Goal: Task Accomplishment & Management: Manage account settings

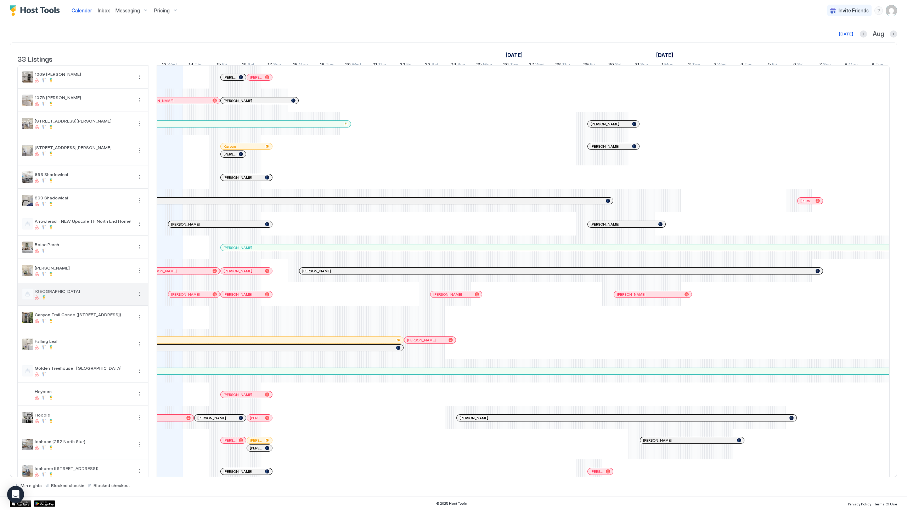
click at [143, 298] on button "More options" at bounding box center [139, 294] width 9 height 9
click at [156, 332] on span "Listing Settings" at bounding box center [162, 332] width 32 height 5
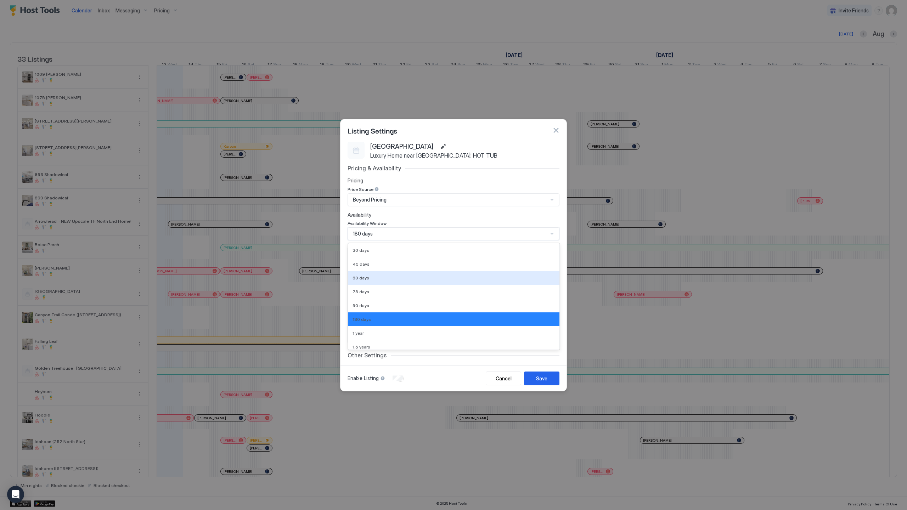
click at [401, 230] on div "60 days, 3 of 9. 9 results available. Use Up and Down to choose options, press …" at bounding box center [454, 234] width 212 height 13
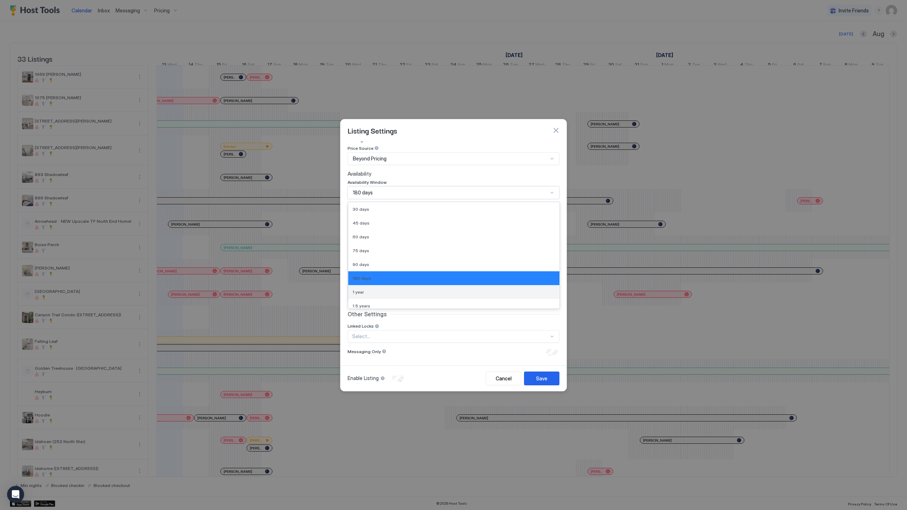
click at [402, 293] on div "1 year" at bounding box center [454, 292] width 203 height 5
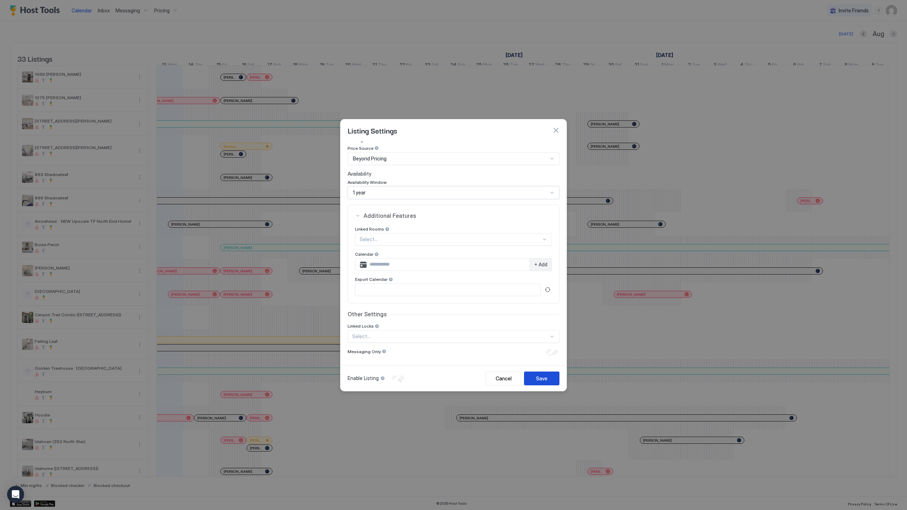
click at [551, 381] on button "Save" at bounding box center [541, 379] width 35 height 14
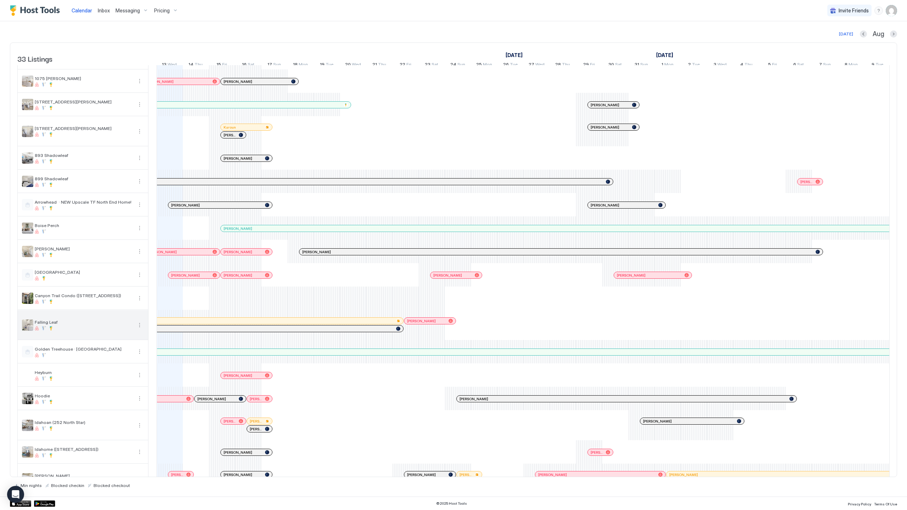
scroll to position [0, 0]
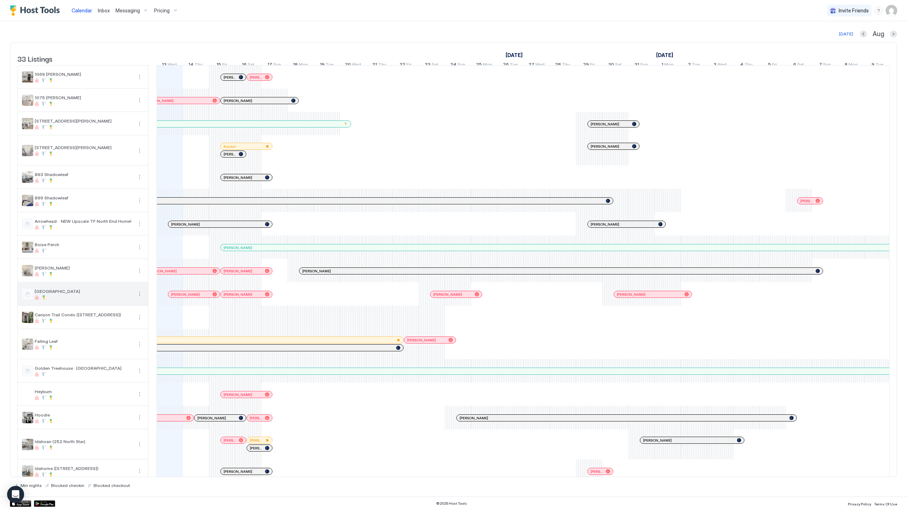
click at [63, 293] on div "[GEOGRAPHIC_DATA]" at bounding box center [83, 294] width 130 height 23
click at [42, 300] on div "[GEOGRAPHIC_DATA]" at bounding box center [84, 294] width 98 height 11
click at [137, 298] on button "More options" at bounding box center [139, 294] width 9 height 9
click at [156, 332] on span "Listing Settings" at bounding box center [162, 332] width 32 height 5
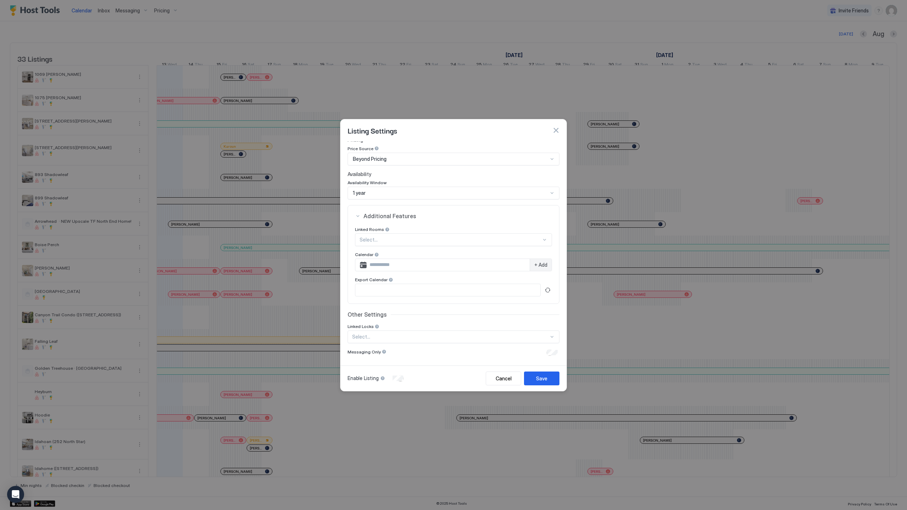
scroll to position [41, 0]
click at [498, 380] on div "Cancel" at bounding box center [504, 378] width 16 height 7
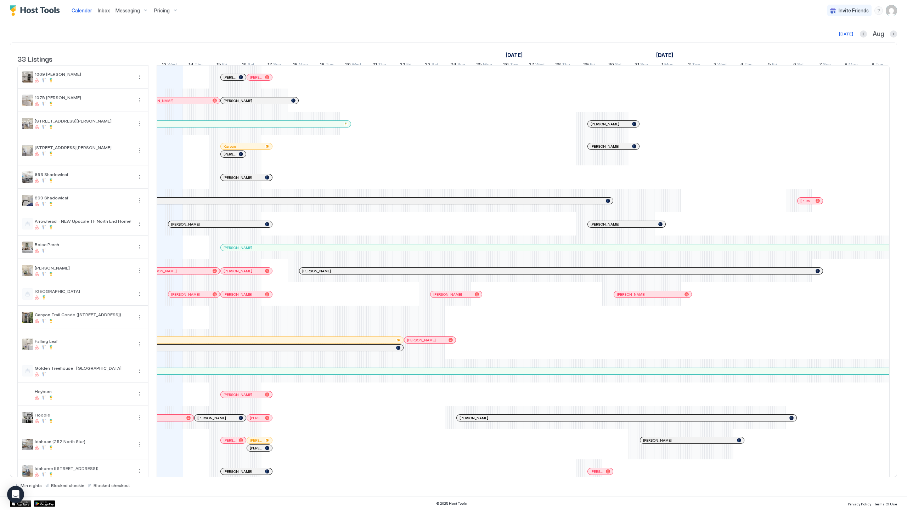
click at [427, 343] on div at bounding box center [428, 340] width 6 height 6
click at [139, 298] on button "More options" at bounding box center [139, 294] width 9 height 9
click at [161, 332] on span "Listing Settings" at bounding box center [162, 332] width 32 height 5
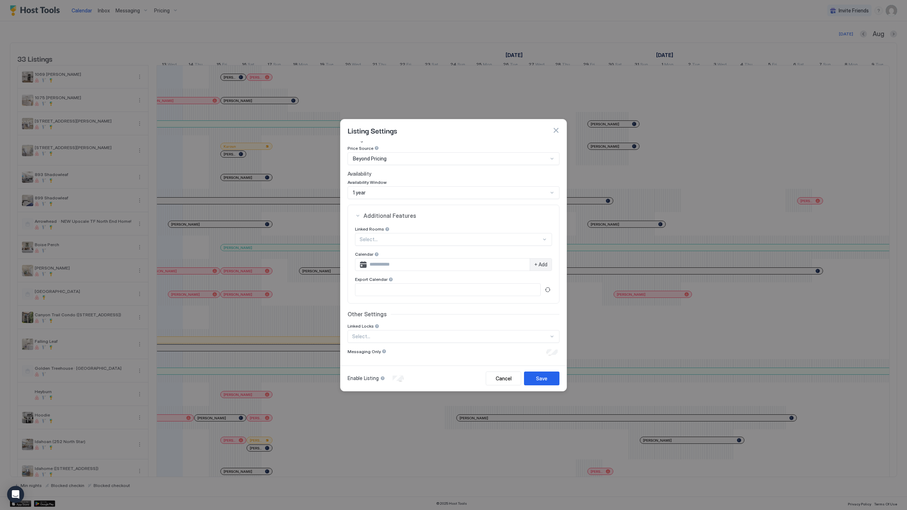
click at [377, 321] on div "Other Settings Linked Locks Select..." at bounding box center [454, 327] width 212 height 32
click at [379, 314] on span "Other Settings" at bounding box center [367, 314] width 39 height 7
click at [486, 379] on button "Cancel" at bounding box center [503, 379] width 35 height 14
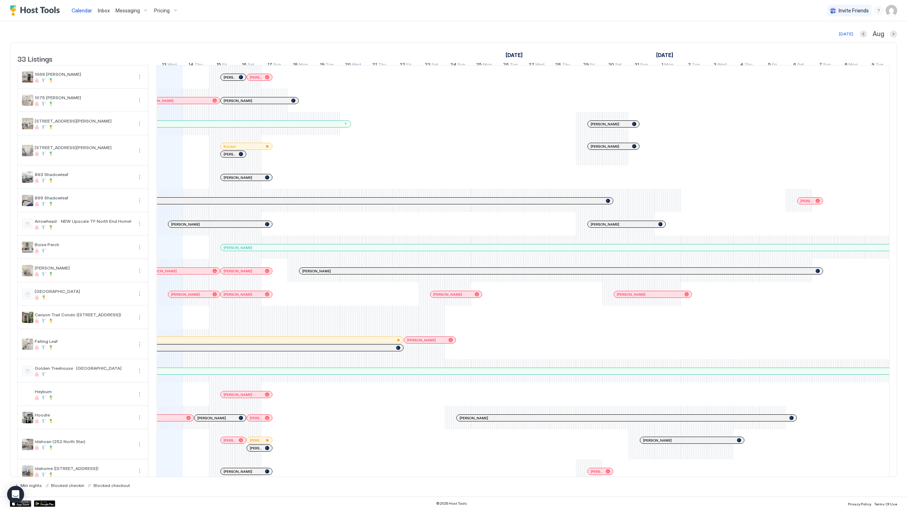
click at [81, 10] on span "Calendar" at bounding box center [82, 10] width 21 height 6
click at [136, 7] on span "Messaging" at bounding box center [128, 10] width 24 height 6
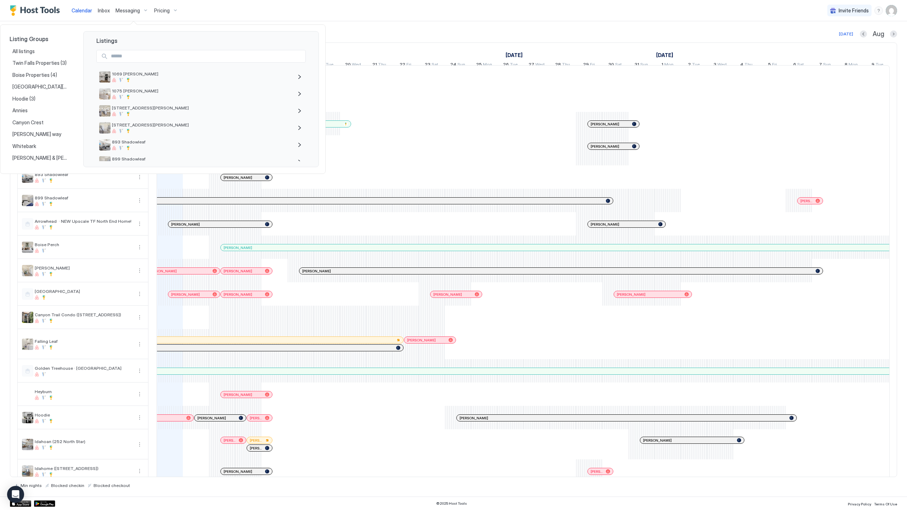
click at [140, 12] on div at bounding box center [453, 255] width 907 height 510
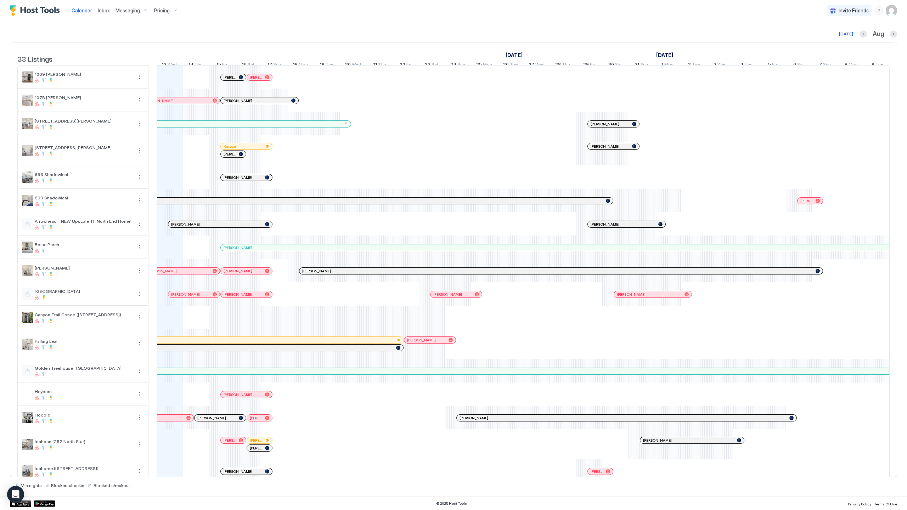
click at [140, 12] on div "Messaging" at bounding box center [132, 11] width 39 height 12
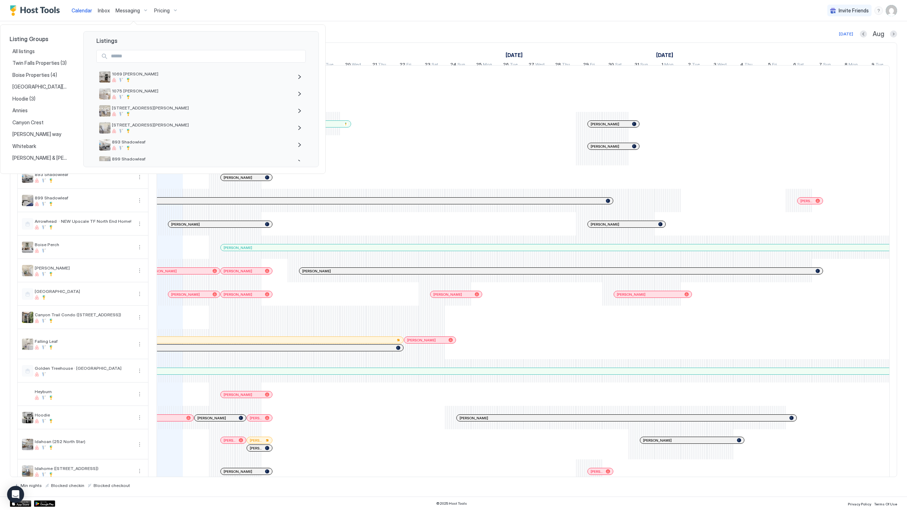
drag, startPoint x: 166, startPoint y: 8, endPoint x: 166, endPoint y: 472, distance: 463.6
click at [166, 8] on div at bounding box center [453, 255] width 907 height 510
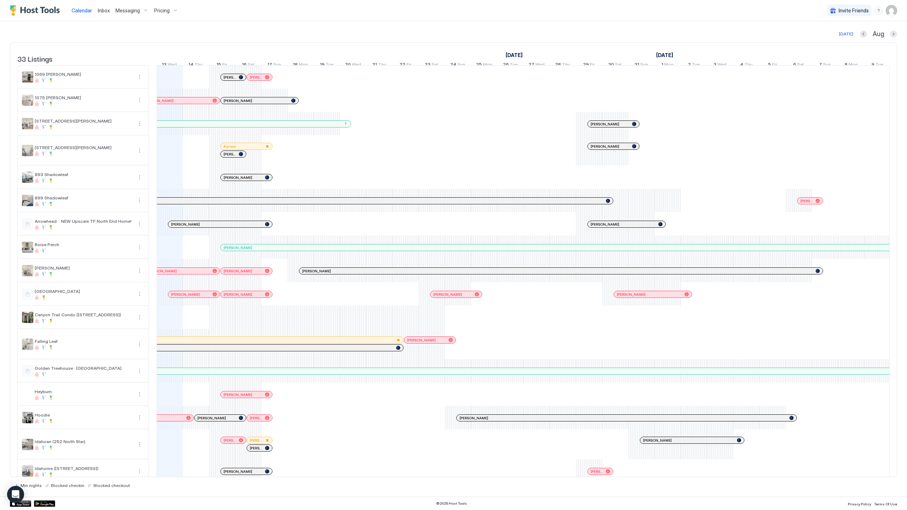
click at [167, 9] on span "Pricing" at bounding box center [162, 10] width 16 height 6
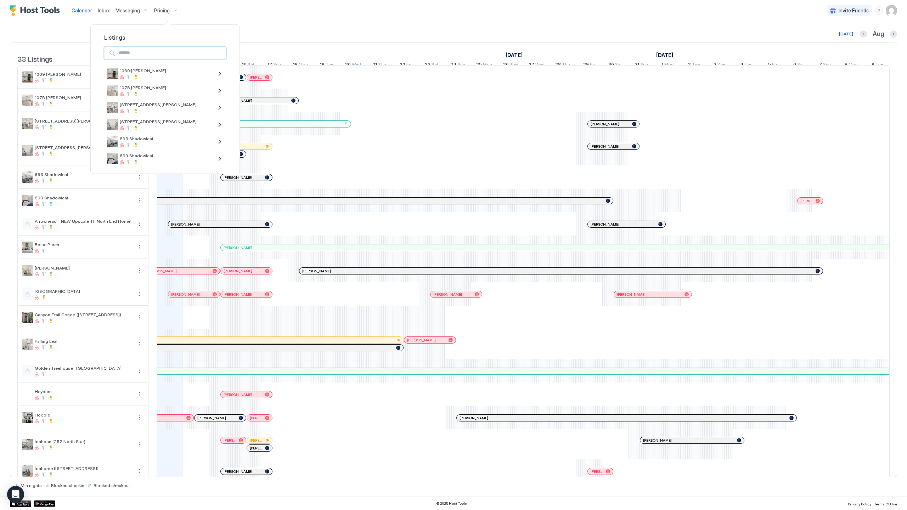
click at [152, 49] on input "Input Field" at bounding box center [171, 53] width 110 height 12
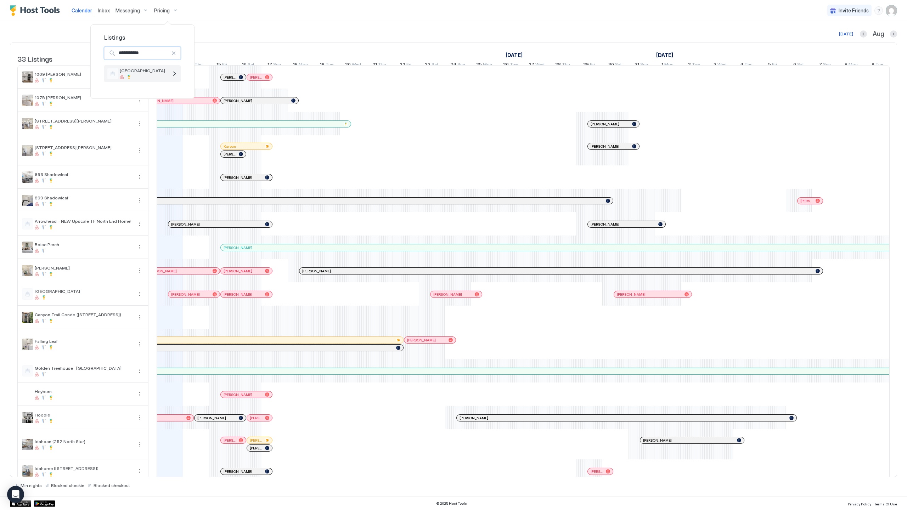
type input "**********"
click at [142, 77] on div at bounding box center [144, 77] width 48 height 4
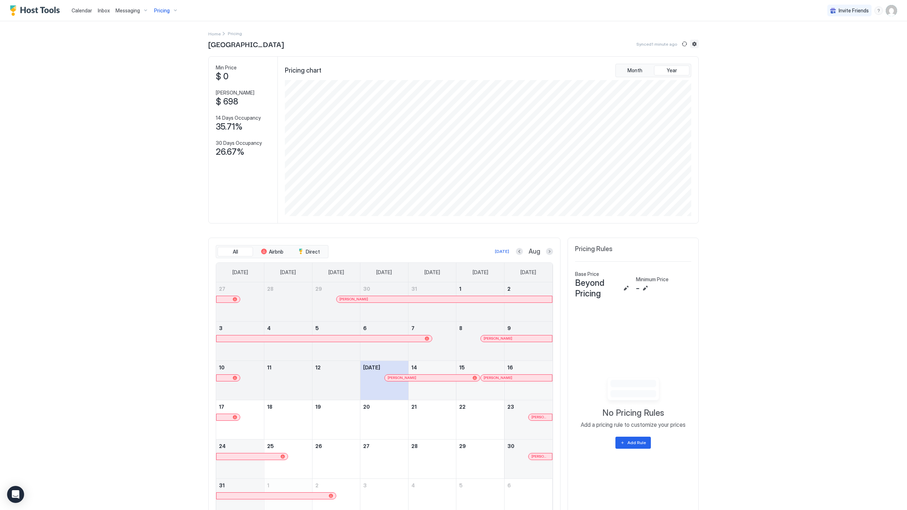
click at [691, 43] on button "Listing settings" at bounding box center [694, 44] width 9 height 9
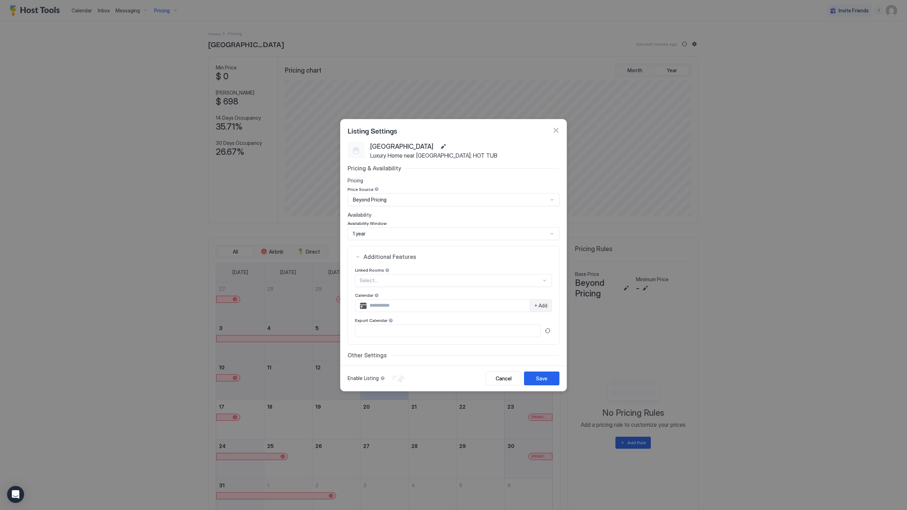
click at [458, 193] on div "Price Source" at bounding box center [454, 190] width 212 height 7
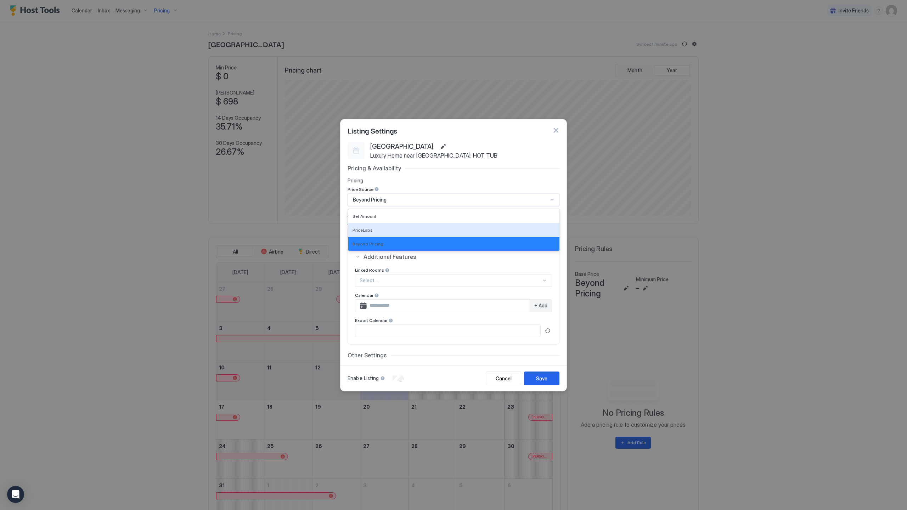
scroll to position [32, 0]
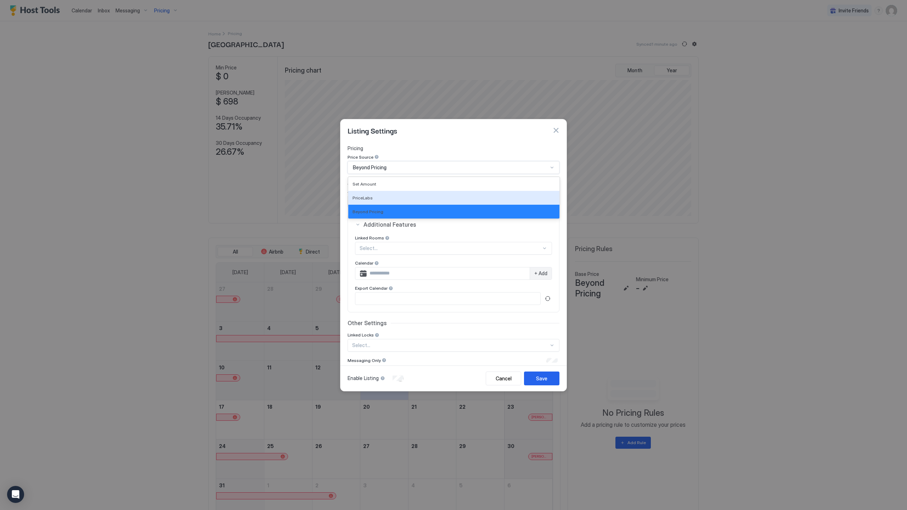
click at [455, 174] on div "PriceLabs, 2 of 3. 3 results available. Use Up and Down to choose options, pres…" at bounding box center [454, 167] width 212 height 13
click at [441, 188] on div "Set Amount" at bounding box center [453, 184] width 211 height 14
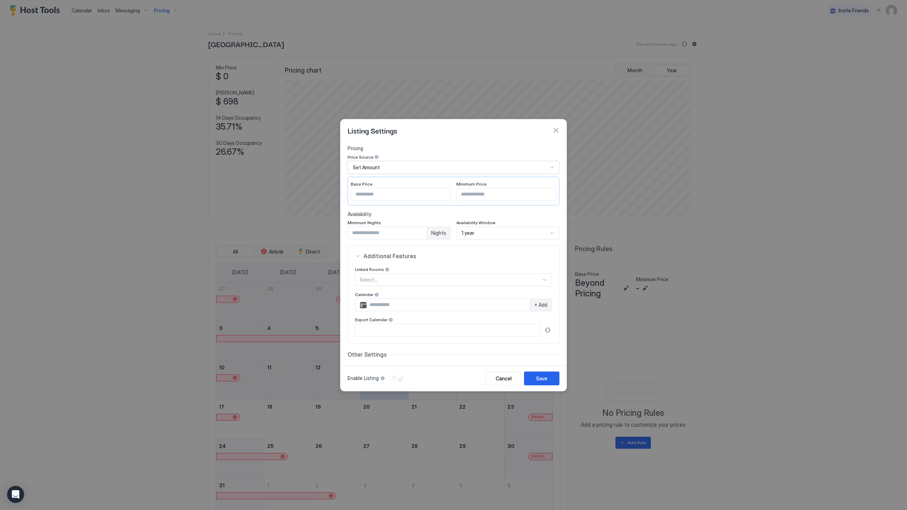
click at [389, 230] on input "*" at bounding box center [387, 233] width 79 height 12
type input "*"
click at [411, 217] on div "Availability Minimum Nights * Nights Availability Window 1 year" at bounding box center [454, 225] width 212 height 29
click at [382, 163] on div "Set Amount" at bounding box center [454, 167] width 212 height 13
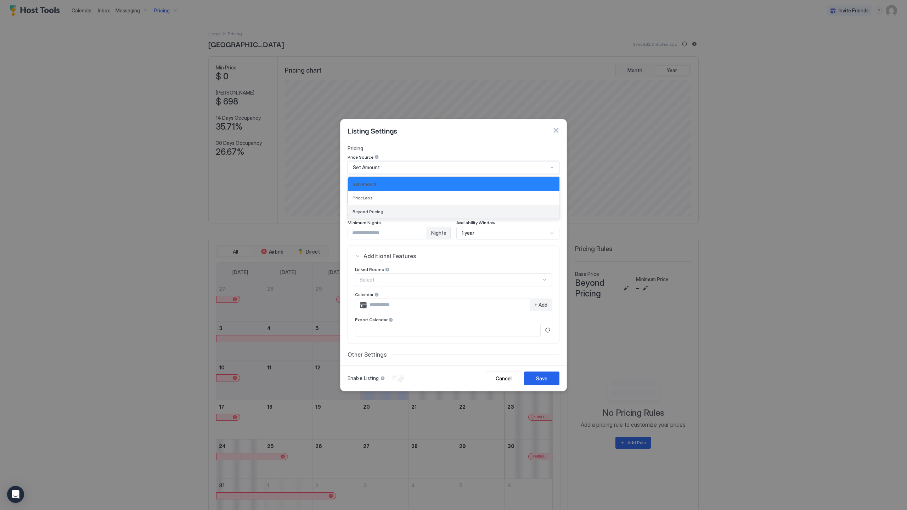
click at [386, 214] on div "Beyond Pricing" at bounding box center [454, 211] width 203 height 5
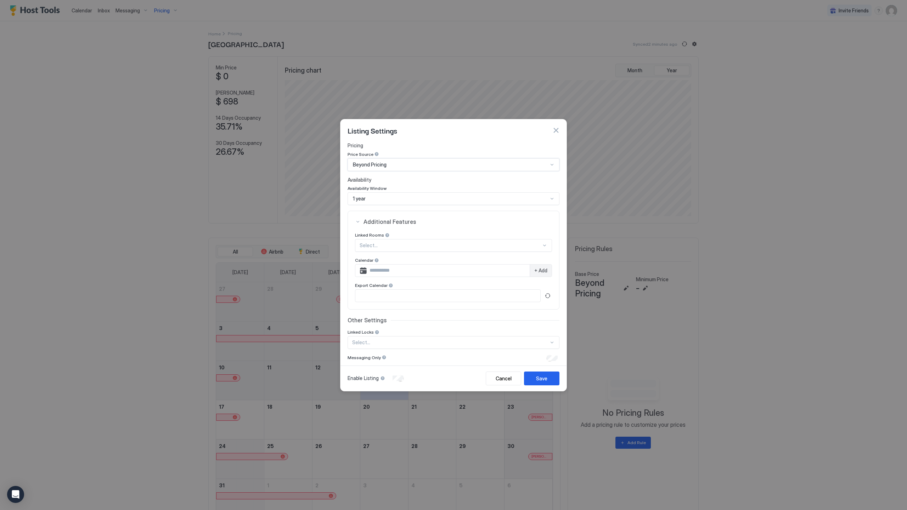
scroll to position [41, 0]
click at [552, 380] on button "Save" at bounding box center [541, 379] width 35 height 14
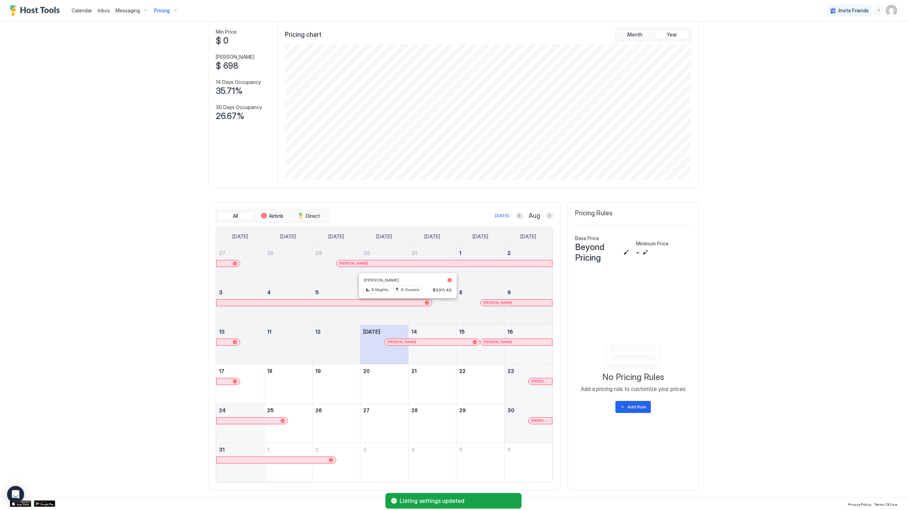
scroll to position [41, 0]
click at [639, 408] on div "Add Rule" at bounding box center [637, 407] width 18 height 6
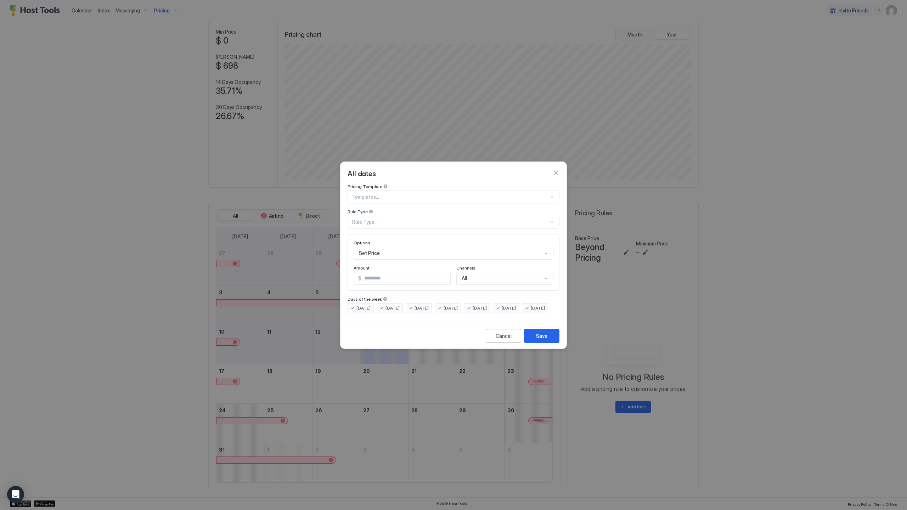
click at [437, 222] on div "Pricing Template Templates... Rule Type Rule Type... Options Set Price Amount $…" at bounding box center [454, 248] width 212 height 129
click at [435, 251] on div "Set Price" at bounding box center [454, 253] width 200 height 13
click at [447, 282] on div "Set Minimum Nights" at bounding box center [454, 284] width 191 height 5
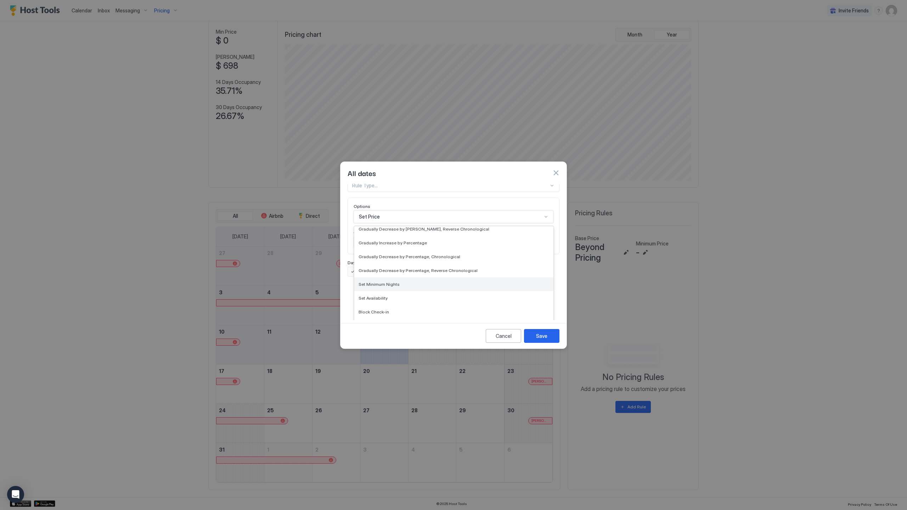
scroll to position [0, 0]
click at [406, 194] on div at bounding box center [450, 197] width 197 height 6
click at [429, 289] on div "Custom pricing rule" at bounding box center [454, 291] width 203 height 5
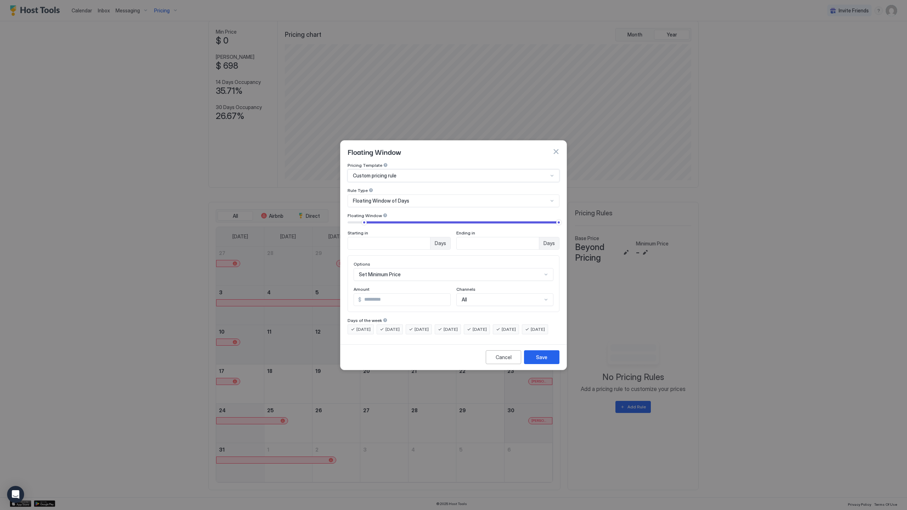
click at [407, 173] on div "Custom pricing rule" at bounding box center [450, 176] width 195 height 6
drag, startPoint x: 547, startPoint y: 172, endPoint x: 555, endPoint y: 171, distance: 8.2
click at [555, 171] on div "Custom pricing rule" at bounding box center [454, 175] width 212 height 13
click at [436, 173] on div "Custom pricing rule" at bounding box center [450, 176] width 195 height 6
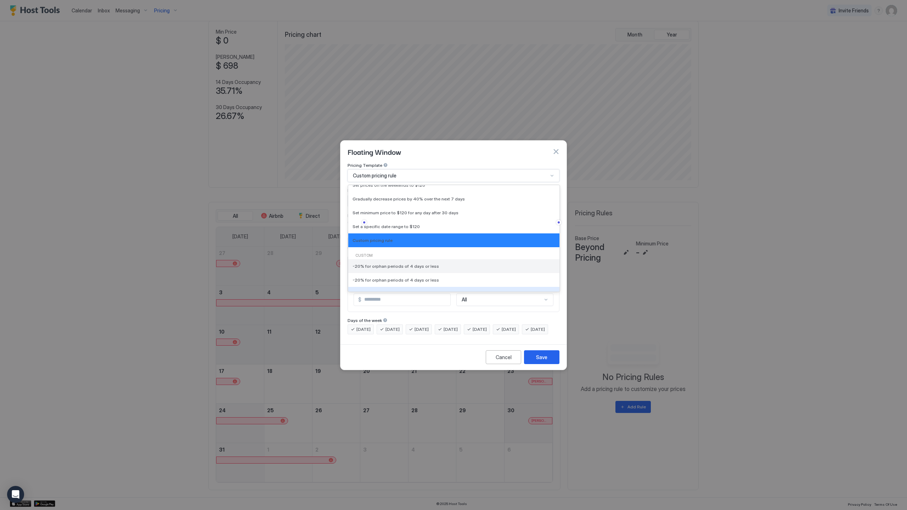
scroll to position [56, 0]
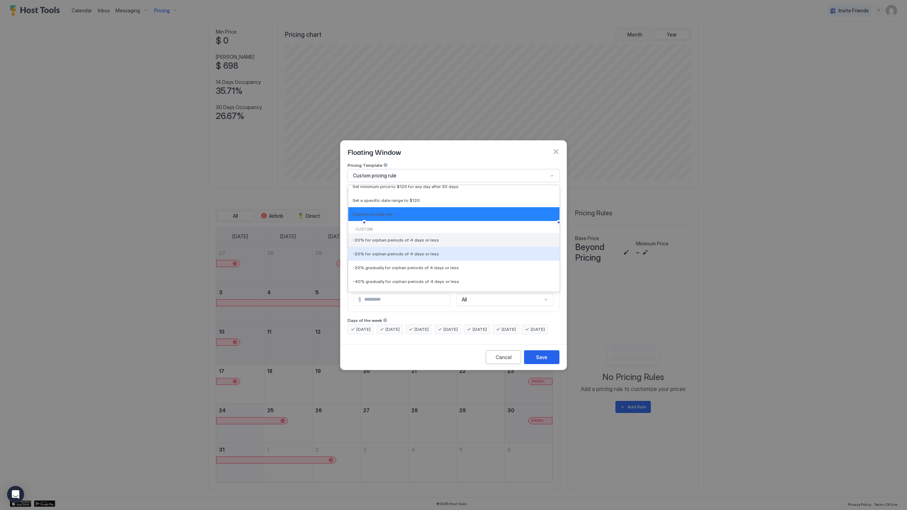
click at [410, 237] on div "-20% for orphan periods of 4 days or less" at bounding box center [453, 240] width 211 height 14
type input "**"
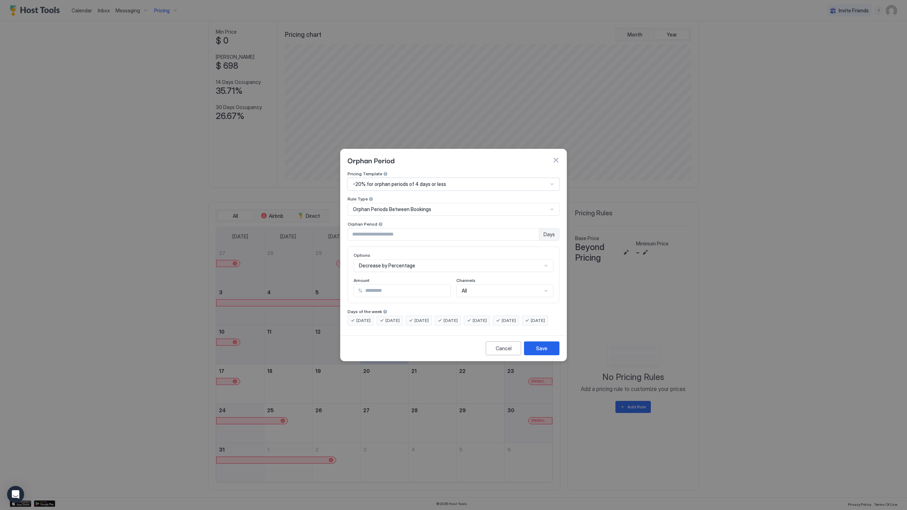
click at [557, 157] on button "button" at bounding box center [556, 160] width 7 height 7
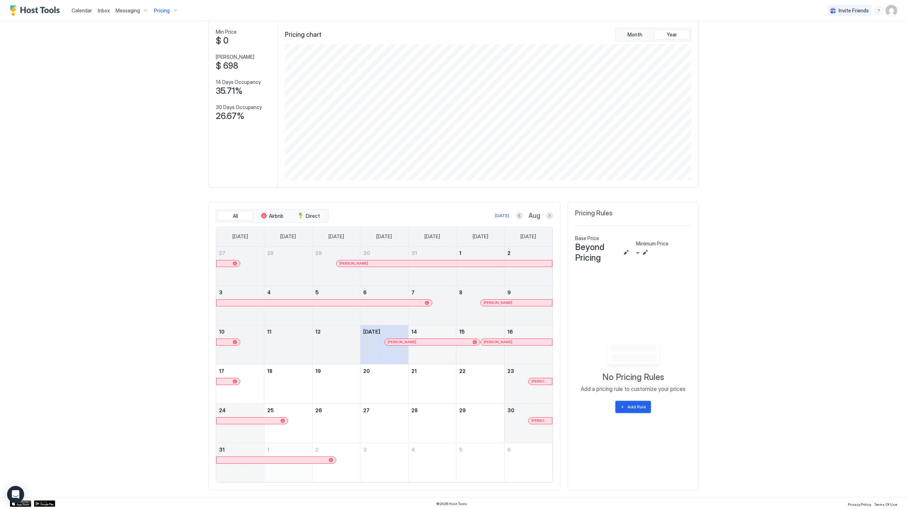
click at [633, 406] on div "Add Rule" at bounding box center [637, 407] width 18 height 6
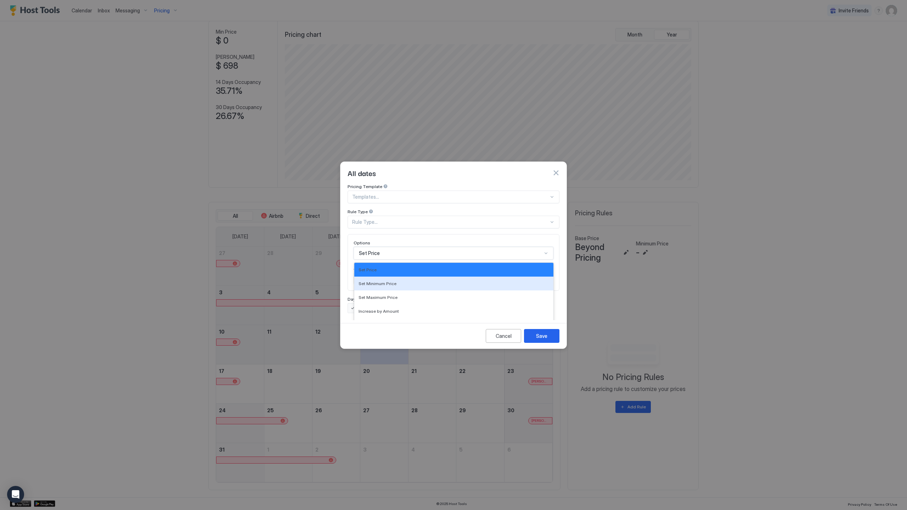
scroll to position [37, 0]
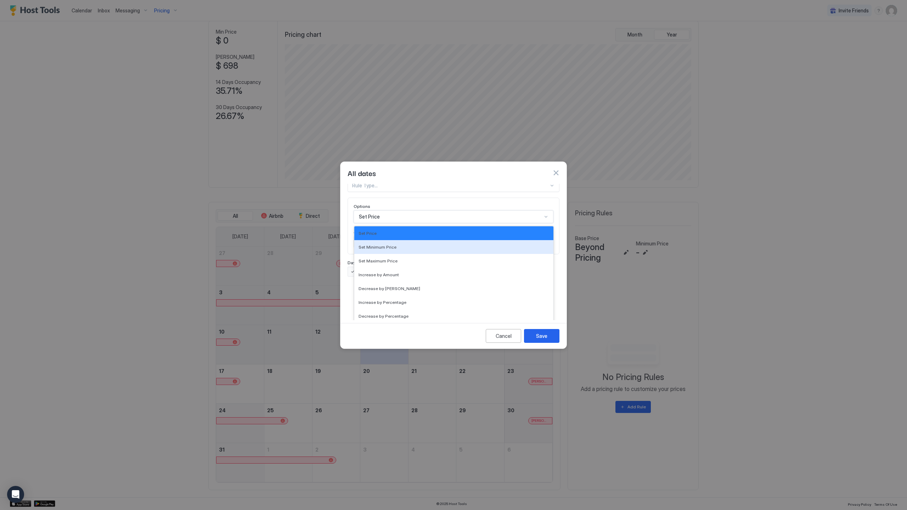
click at [405, 223] on div "Set Minimum Price, 2 of 17. 17 results available. Use Up and Down to choose opt…" at bounding box center [454, 217] width 200 height 13
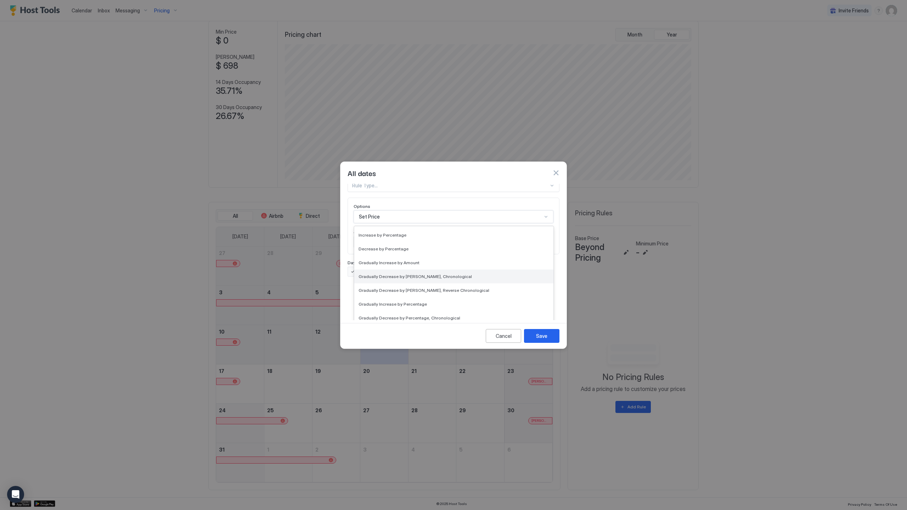
scroll to position [129, 0]
click at [405, 282] on div "Set Minimum Nights" at bounding box center [454, 284] width 191 height 5
click at [399, 279] on div "Options Set Minimum Nights Amount * Days Channels All" at bounding box center [454, 262] width 212 height 57
click at [409, 273] on input "*" at bounding box center [392, 279] width 76 height 12
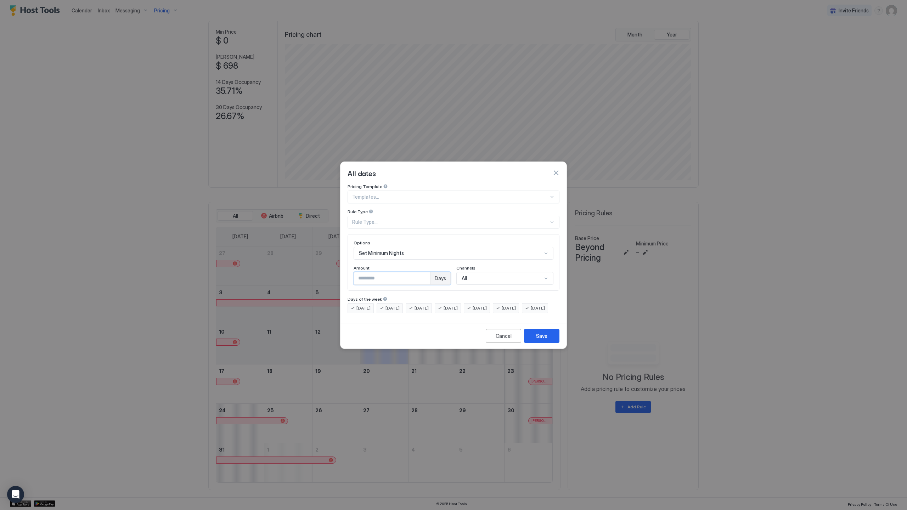
type input "*"
click at [419, 258] on div "Options Set Minimum Nights Amount * Days Channels All" at bounding box center [454, 262] width 200 height 45
click at [458, 305] on span "Thursday" at bounding box center [451, 308] width 14 height 6
click at [487, 305] on span "Friday" at bounding box center [480, 308] width 14 height 6
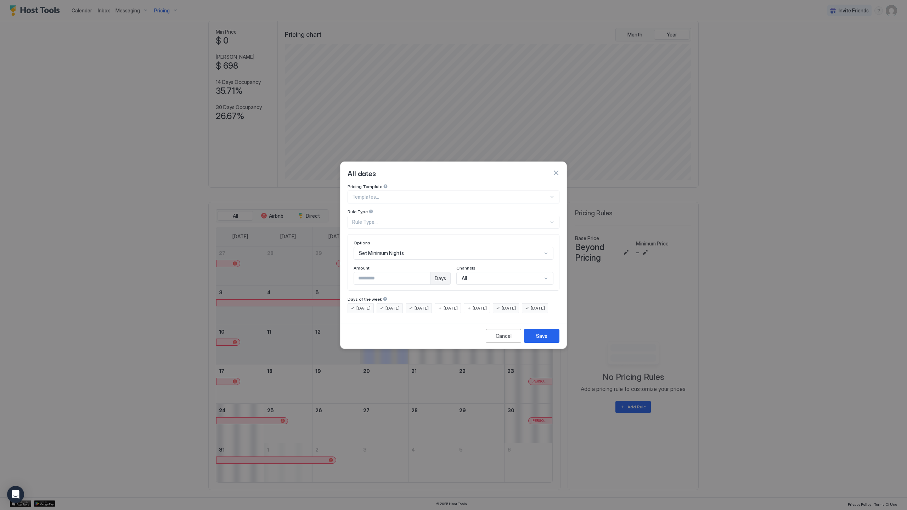
click at [516, 305] on span "Saturday" at bounding box center [509, 308] width 14 height 6
click at [458, 305] on span "Thursday" at bounding box center [451, 308] width 14 height 6
click at [531, 312] on span "Sunday" at bounding box center [538, 308] width 14 height 6
click at [547, 340] on div "Save" at bounding box center [541, 335] width 11 height 7
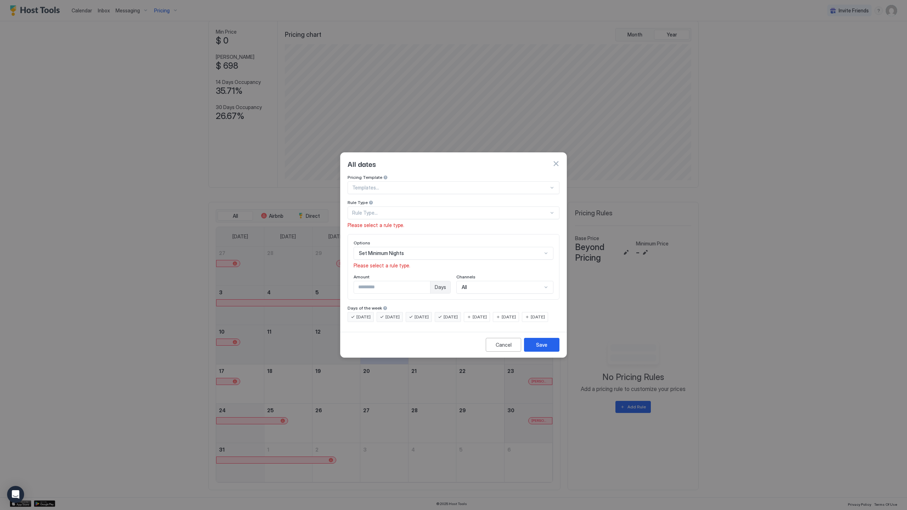
click at [435, 247] on div "Set Minimum Nights" at bounding box center [454, 253] width 200 height 13
click at [417, 327] on div "Set Minimum Nights" at bounding box center [453, 331] width 199 height 14
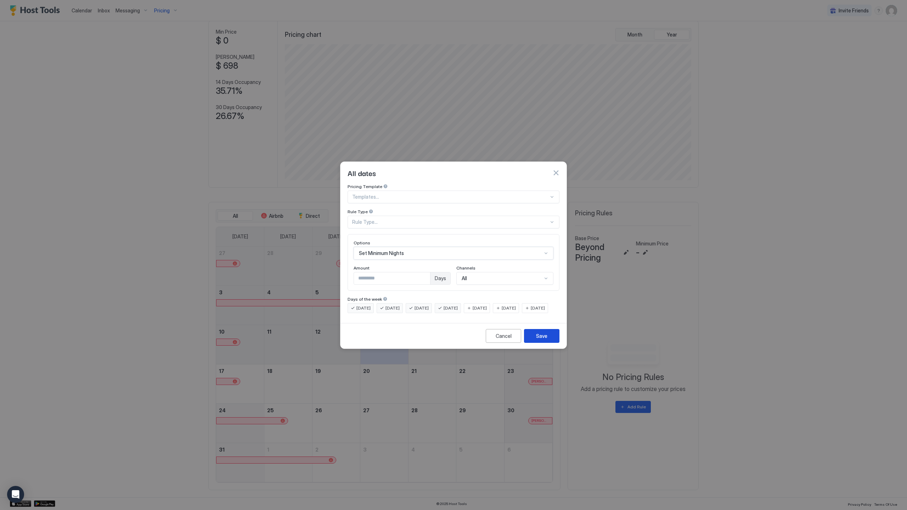
click at [544, 340] on div "Save" at bounding box center [541, 335] width 11 height 7
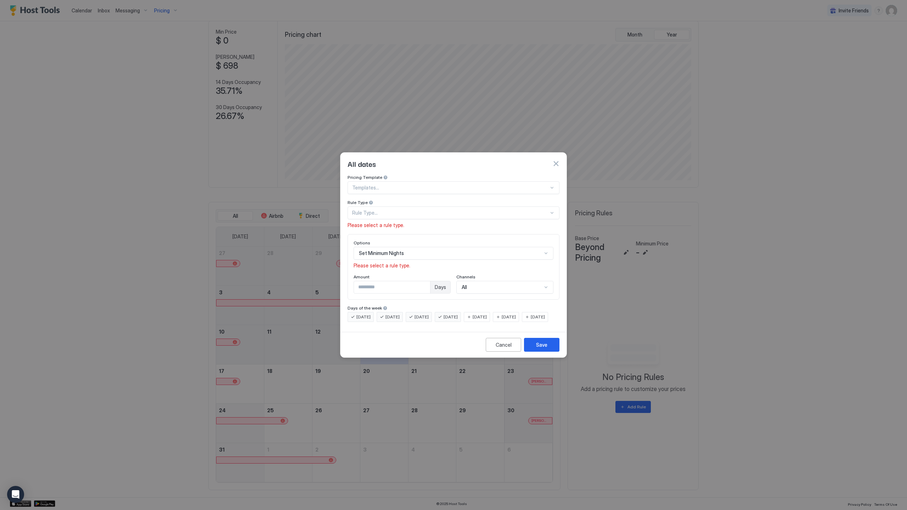
click at [411, 210] on div "Rule Type..." at bounding box center [450, 213] width 197 height 6
click at [393, 296] on div "Before a Reservation" at bounding box center [454, 298] width 203 height 5
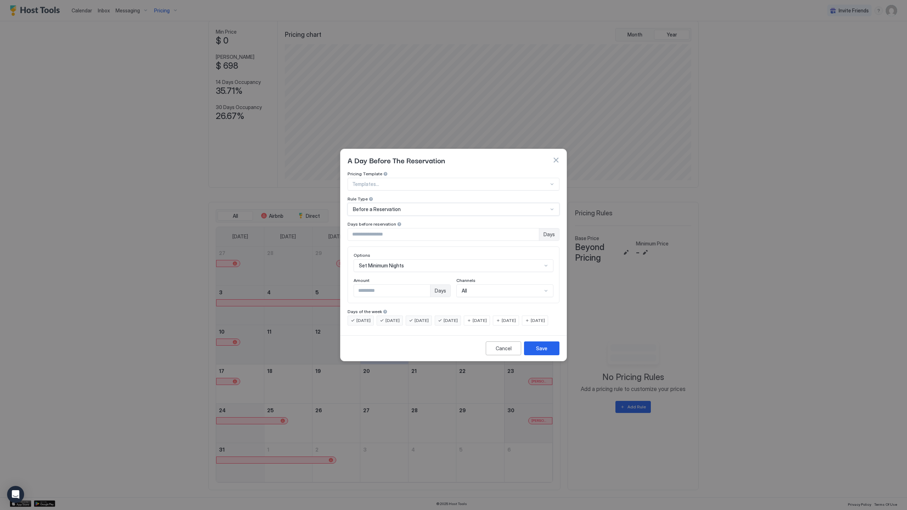
click at [396, 231] on input "*" at bounding box center [443, 235] width 191 height 12
drag, startPoint x: 378, startPoint y: 231, endPoint x: 332, endPoint y: 227, distance: 45.9
click at [332, 227] on div "A Day Before The Reservation Pricing Template Templates... Rule Type Before a R…" at bounding box center [453, 255] width 907 height 510
type input "***"
click at [373, 247] on div "Options Set Minimum Nights Amount * Days Channels All" at bounding box center [454, 275] width 212 height 57
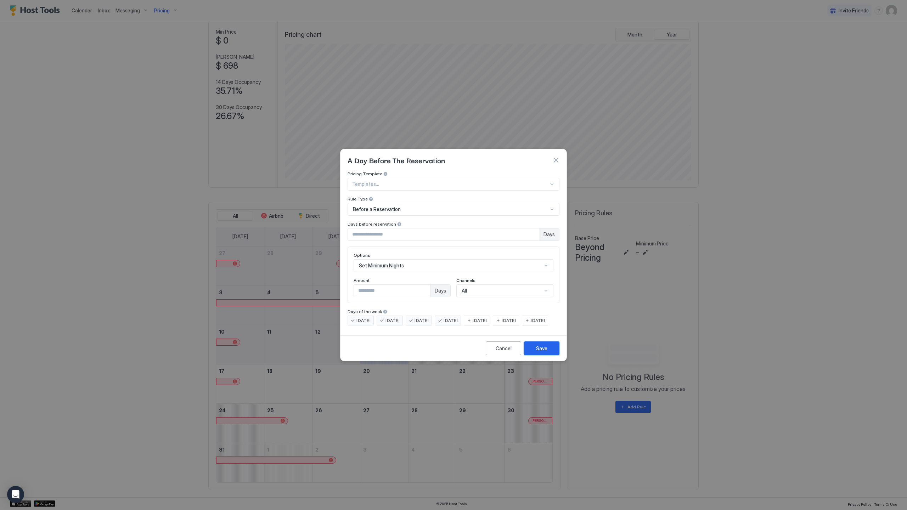
click at [542, 352] on div "Save" at bounding box center [541, 348] width 11 height 7
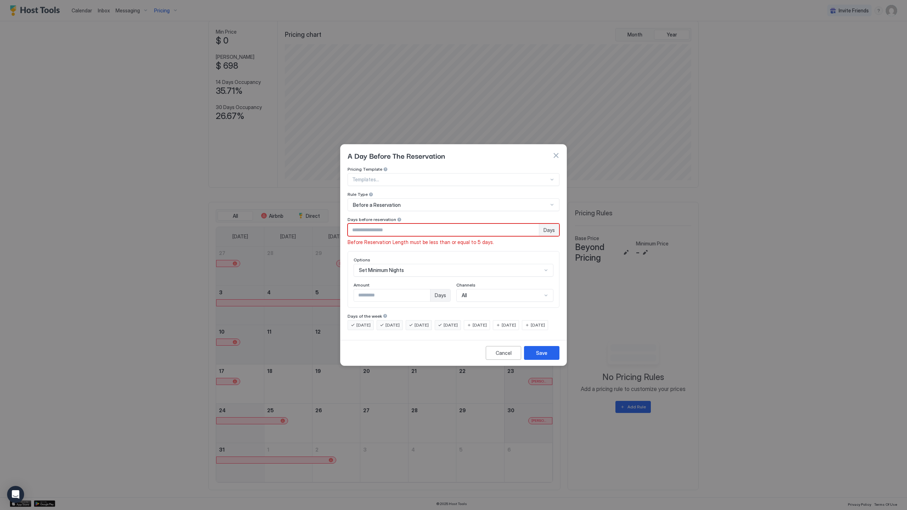
click at [359, 198] on div "Before a Reservation" at bounding box center [454, 204] width 212 height 13
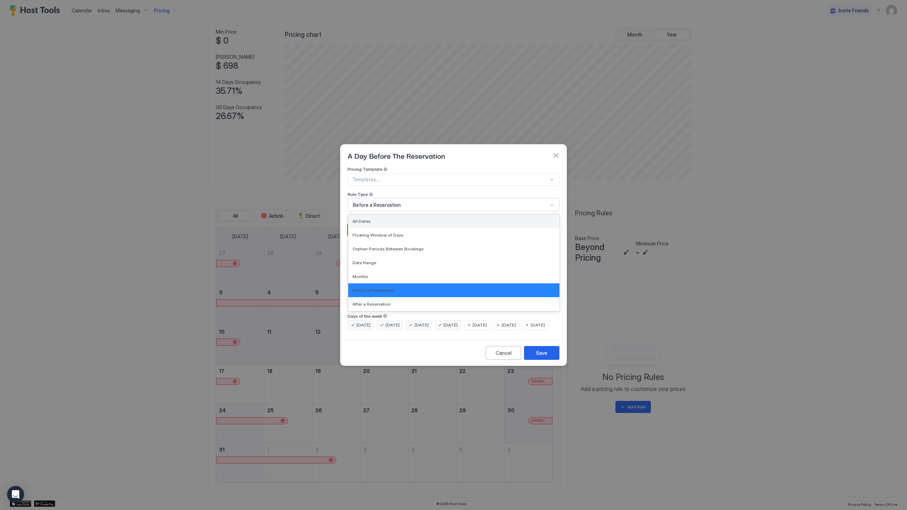
click at [391, 219] on div "All Dates" at bounding box center [454, 221] width 203 height 5
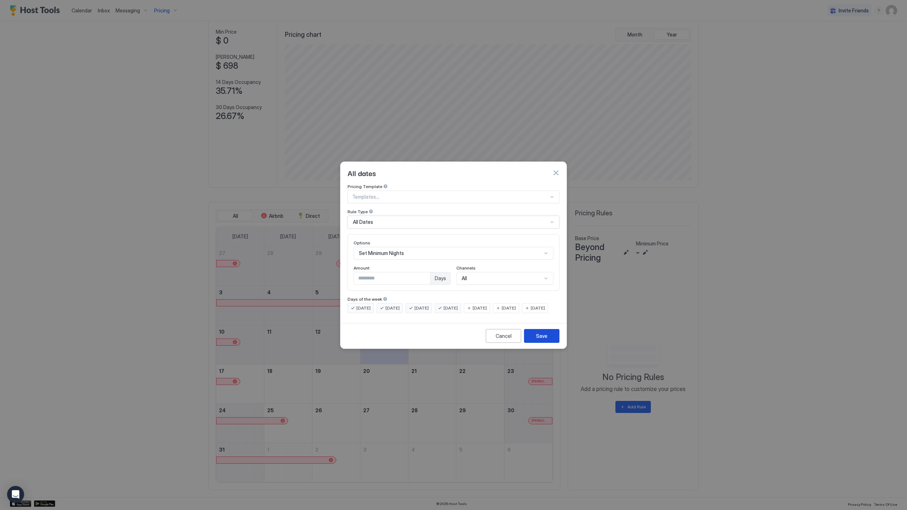
click at [552, 343] on button "Save" at bounding box center [541, 336] width 35 height 14
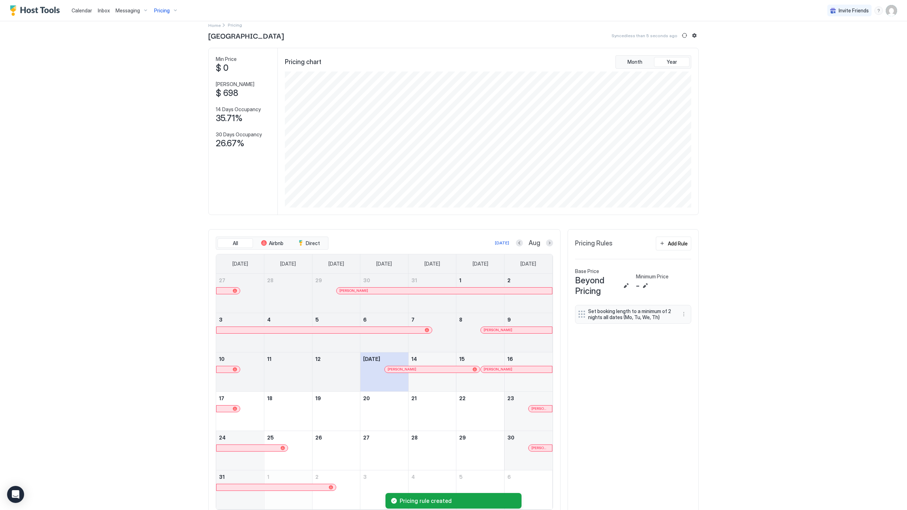
scroll to position [41, 0]
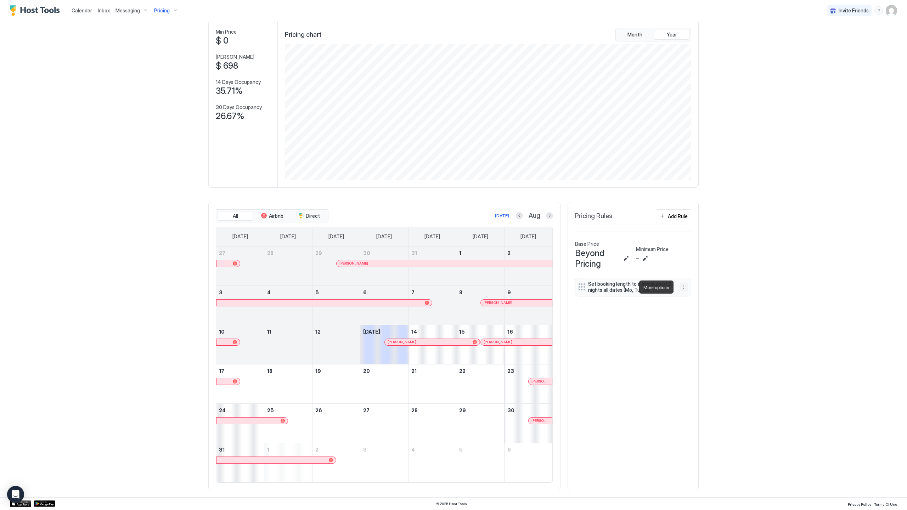
click at [681, 287] on button "More options" at bounding box center [684, 287] width 9 height 9
click at [686, 299] on div "Edit" at bounding box center [688, 297] width 16 height 5
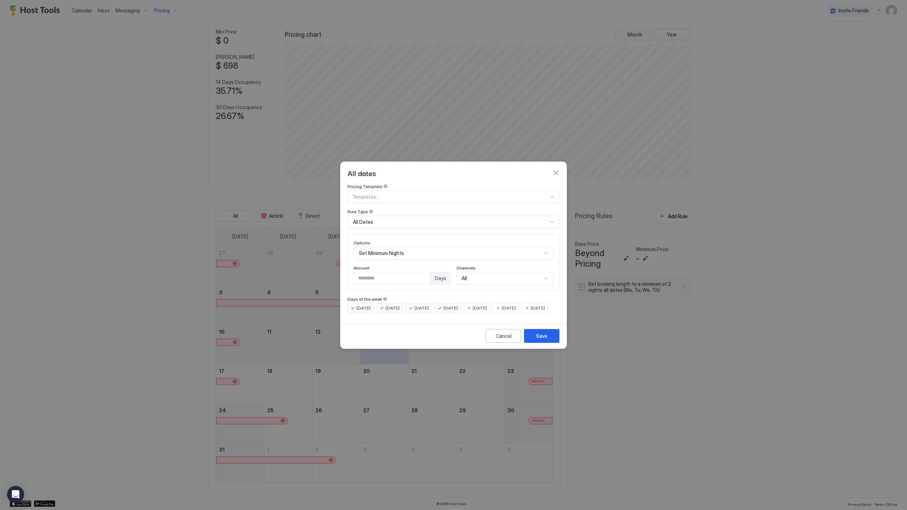
click at [487, 305] on span "Friday" at bounding box center [480, 308] width 14 height 6
click at [514, 305] on span "Saturday" at bounding box center [509, 308] width 14 height 6
click at [531, 312] on span "Sunday" at bounding box center [538, 308] width 14 height 6
click at [362, 305] on span "Monday" at bounding box center [364, 308] width 14 height 6
click at [403, 303] on div "Tuesday" at bounding box center [390, 308] width 26 height 10
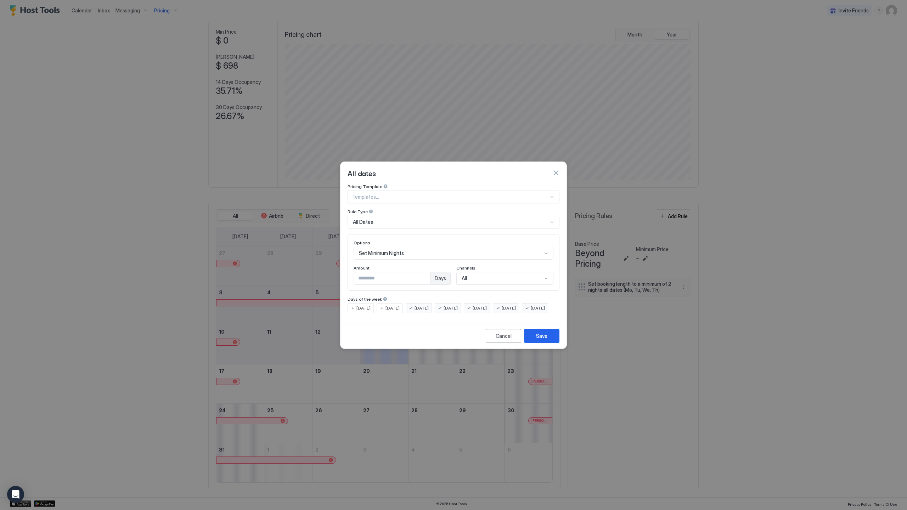
click at [429, 305] on span "Wednesday" at bounding box center [422, 308] width 14 height 6
click at [458, 305] on span "Thursday" at bounding box center [451, 308] width 14 height 6
click at [538, 340] on div "Save" at bounding box center [541, 335] width 11 height 7
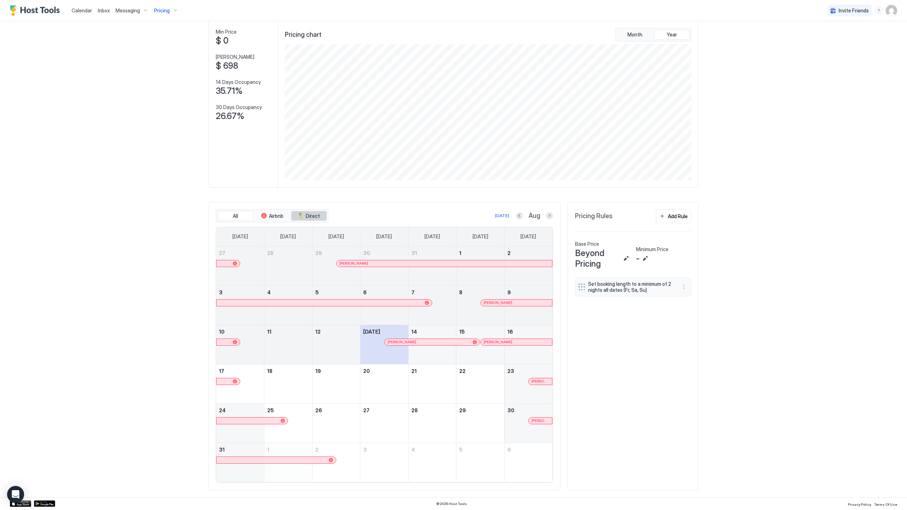
click at [308, 219] on span "Direct" at bounding box center [313, 216] width 14 height 6
click at [302, 210] on div "All Airbnb Direct" at bounding box center [272, 215] width 113 height 13
click at [302, 218] on button "Direct" at bounding box center [308, 216] width 35 height 10
click at [280, 218] on span "Airbnb" at bounding box center [276, 216] width 15 height 6
click at [235, 216] on button "All" at bounding box center [235, 216] width 35 height 10
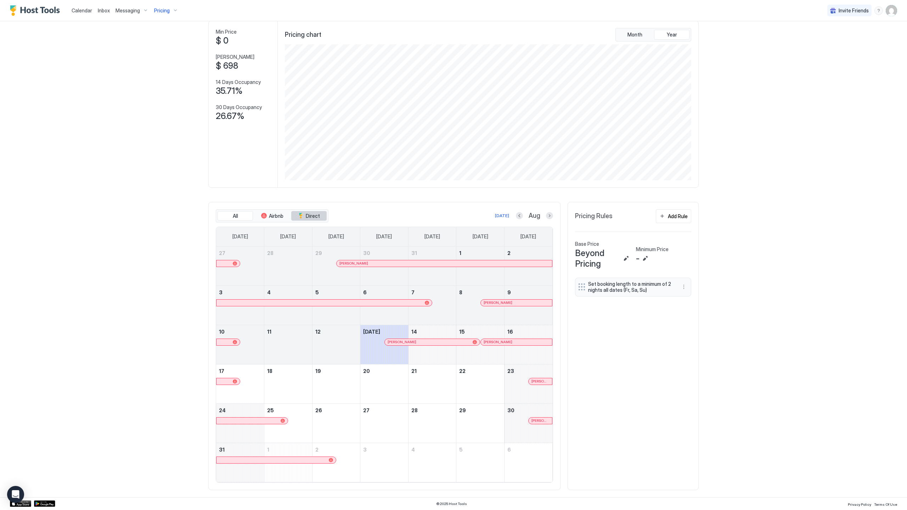
click at [303, 218] on button "Direct" at bounding box center [308, 216] width 35 height 10
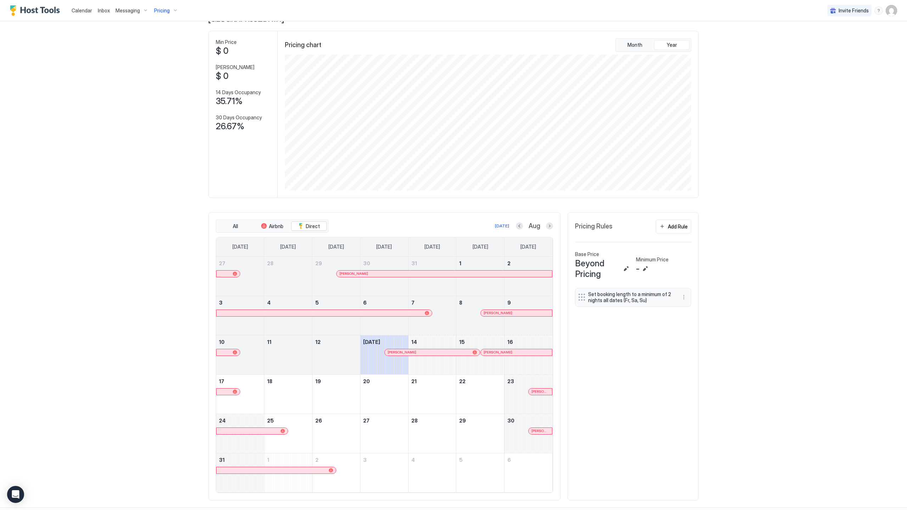
scroll to position [0, 0]
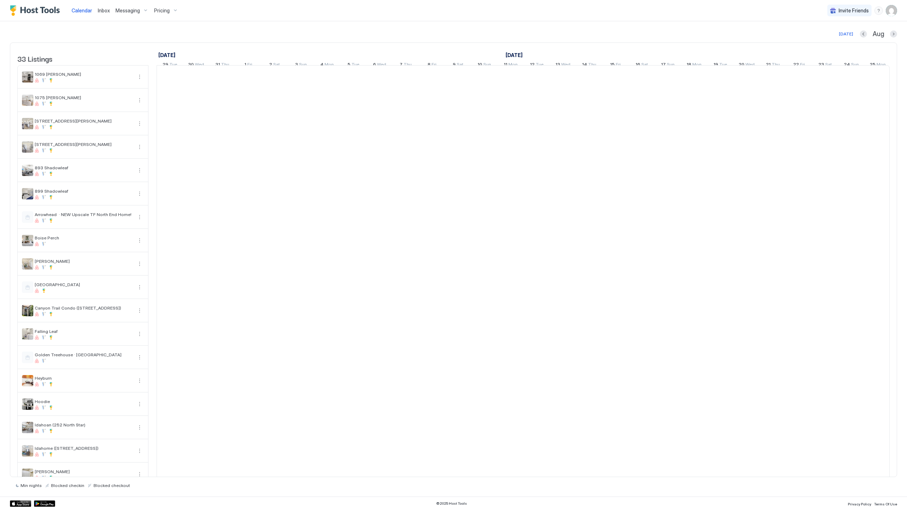
scroll to position [0, 394]
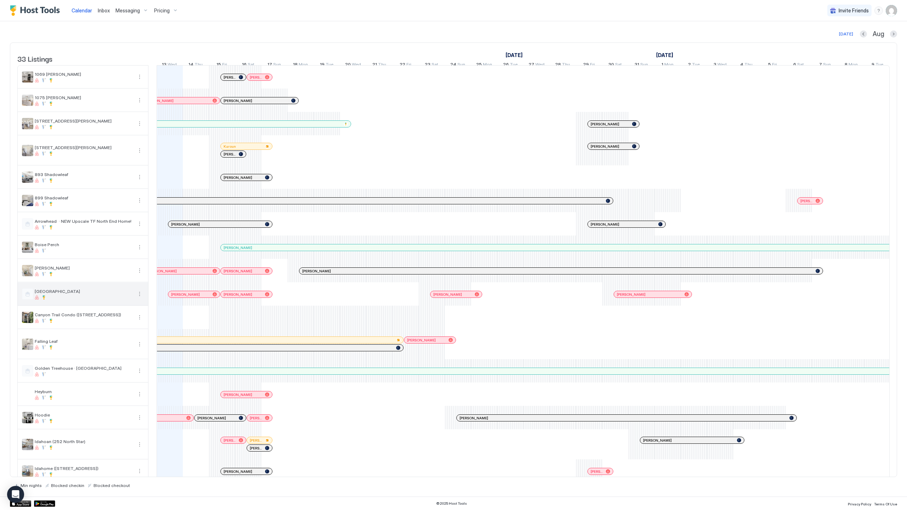
click at [141, 298] on button "More options" at bounding box center [139, 294] width 9 height 9
click at [161, 333] on span "Listing Settings" at bounding box center [162, 332] width 32 height 5
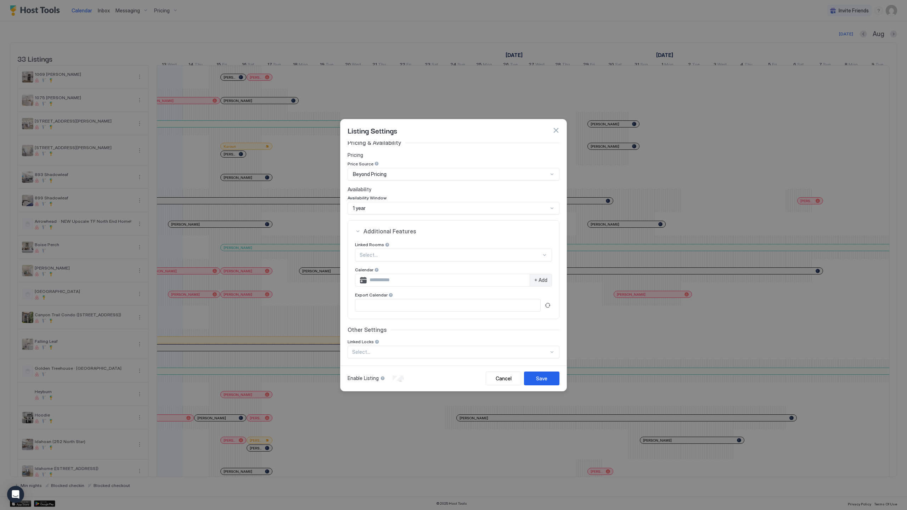
scroll to position [41, 0]
click at [557, 129] on button "button" at bounding box center [556, 130] width 7 height 7
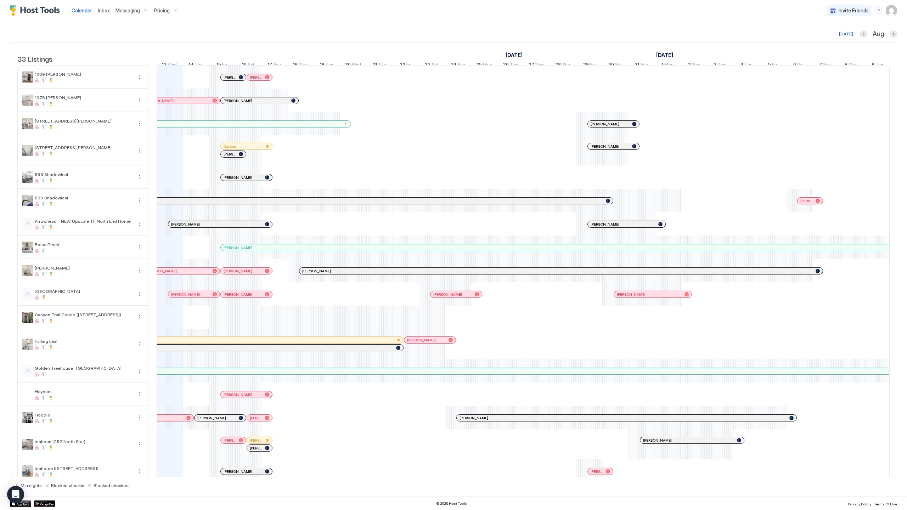
click at [897, 13] on img "User profile" at bounding box center [891, 10] width 11 height 11
click at [850, 38] on div "Settings" at bounding box center [852, 40] width 90 height 12
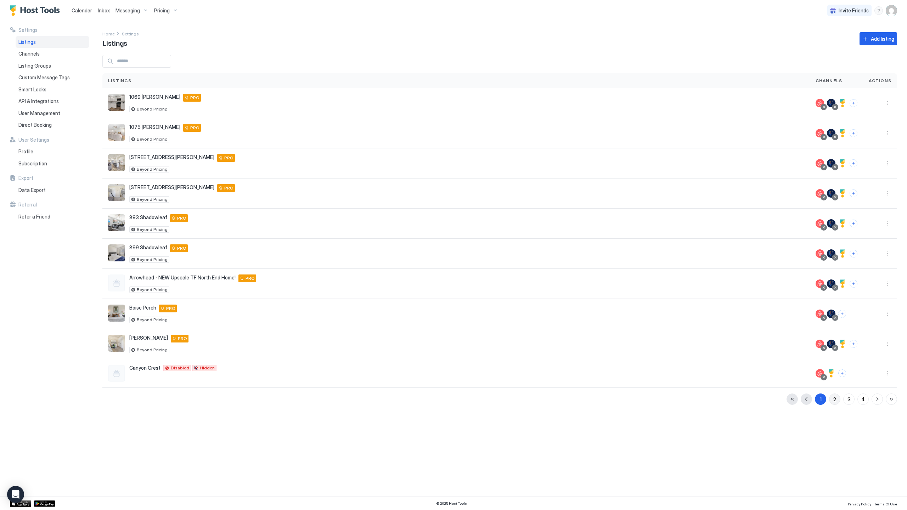
click at [839, 400] on button "2" at bounding box center [834, 399] width 11 height 11
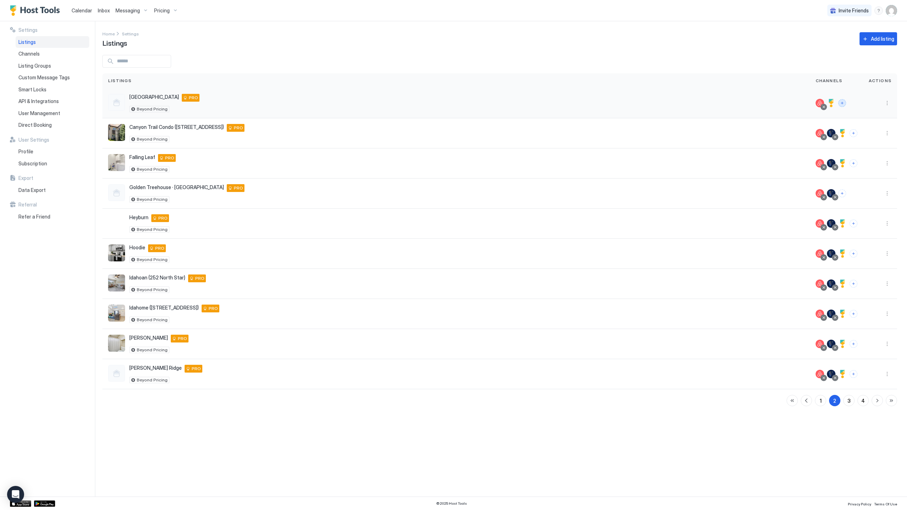
click at [841, 101] on button "Connect channels" at bounding box center [843, 103] width 8 height 8
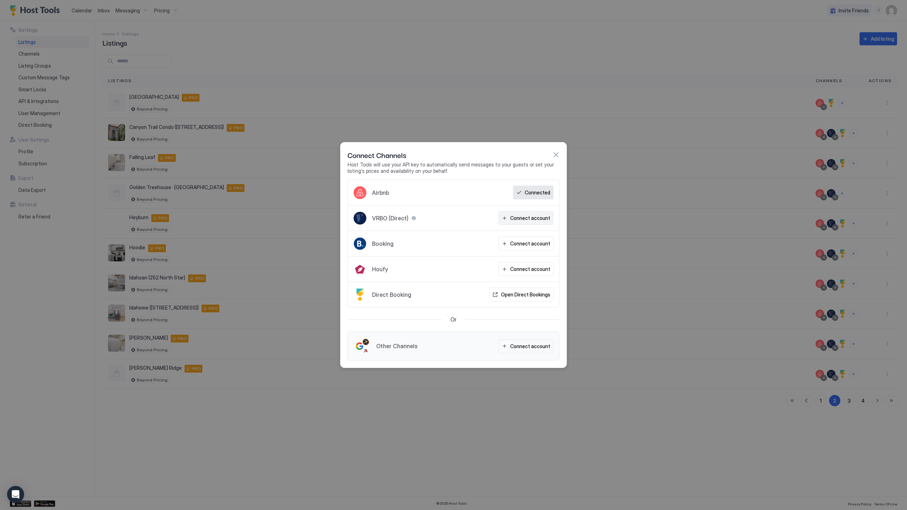
click at [531, 215] on div "Connect account" at bounding box center [530, 217] width 40 height 7
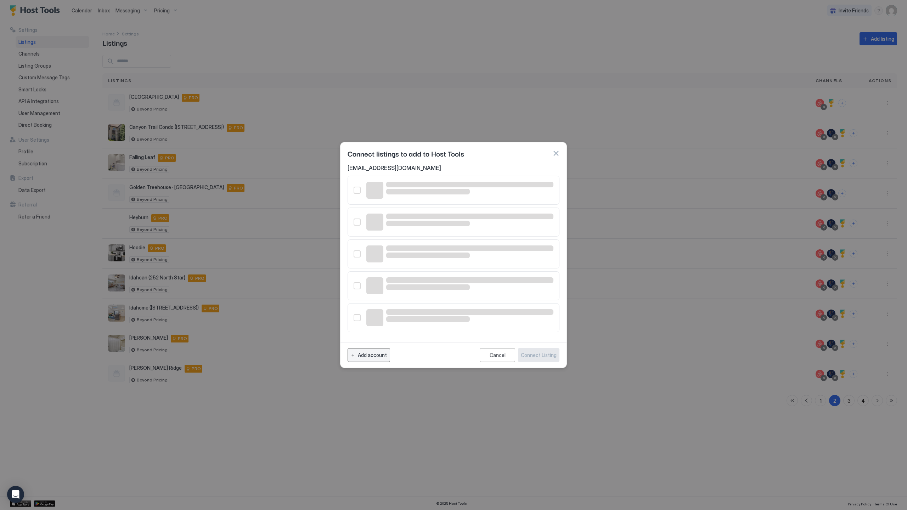
click at [364, 353] on div "Add account" at bounding box center [372, 355] width 29 height 7
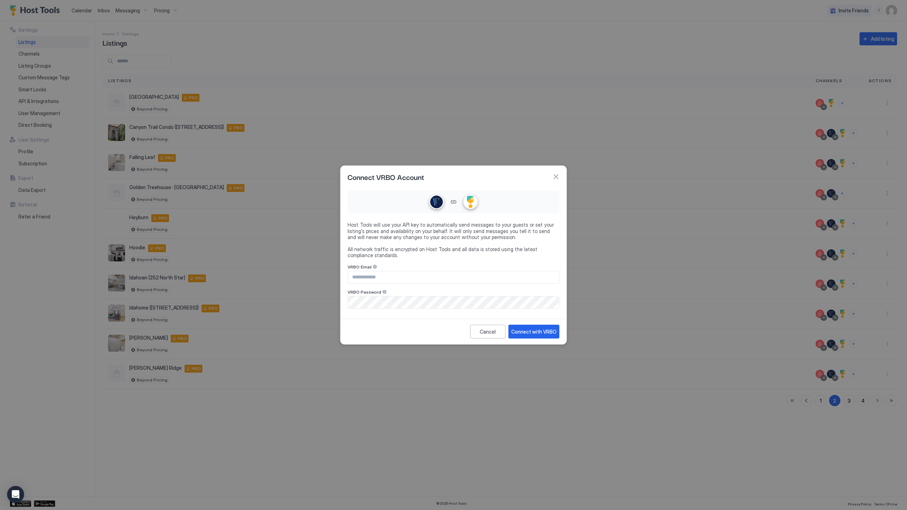
type input "**********"
click at [536, 330] on div "Connect with VRBO" at bounding box center [533, 331] width 45 height 7
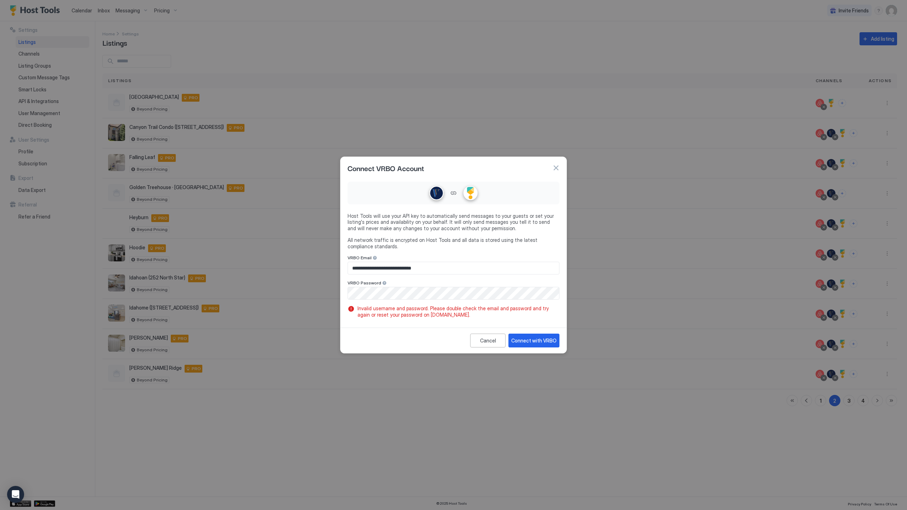
click at [556, 165] on button "button" at bounding box center [556, 167] width 7 height 7
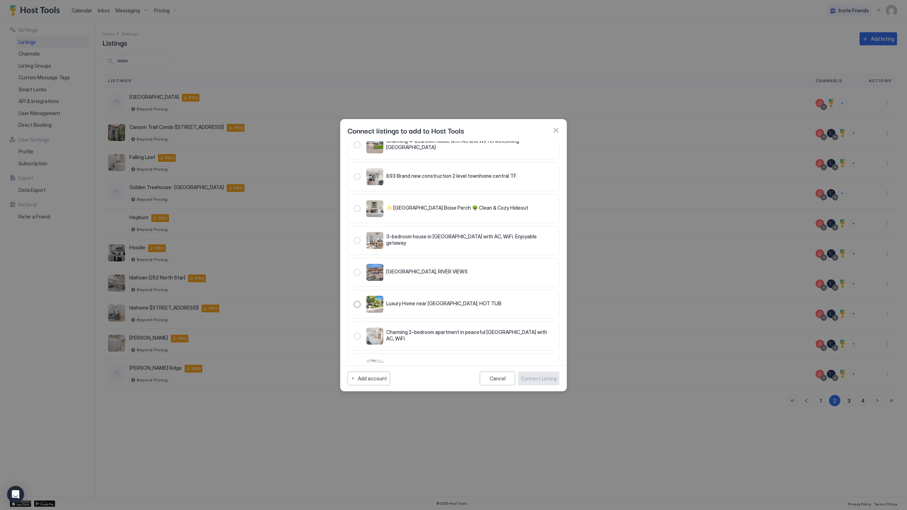
scroll to position [103, 0]
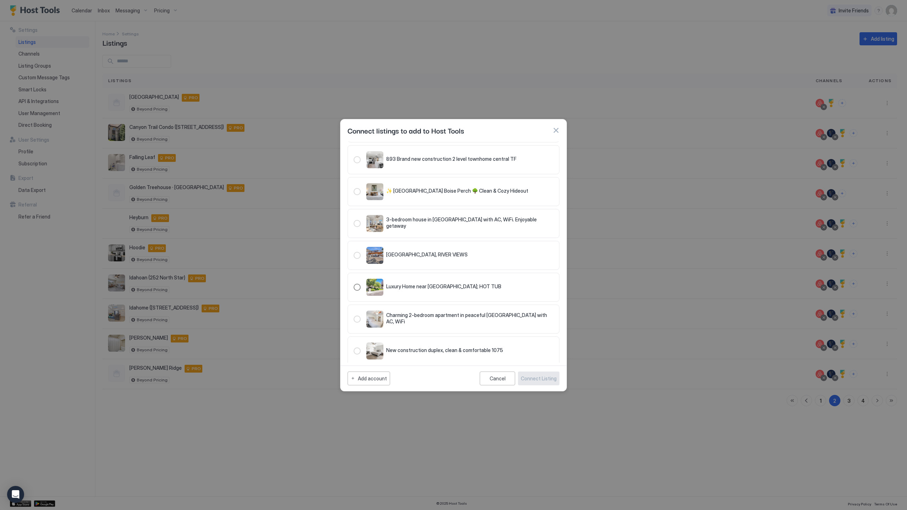
click at [399, 286] on span "Luxury Home near Canyon; HOT TUB" at bounding box center [443, 287] width 115 height 6
click at [545, 375] on div "Connect Listing" at bounding box center [539, 378] width 36 height 7
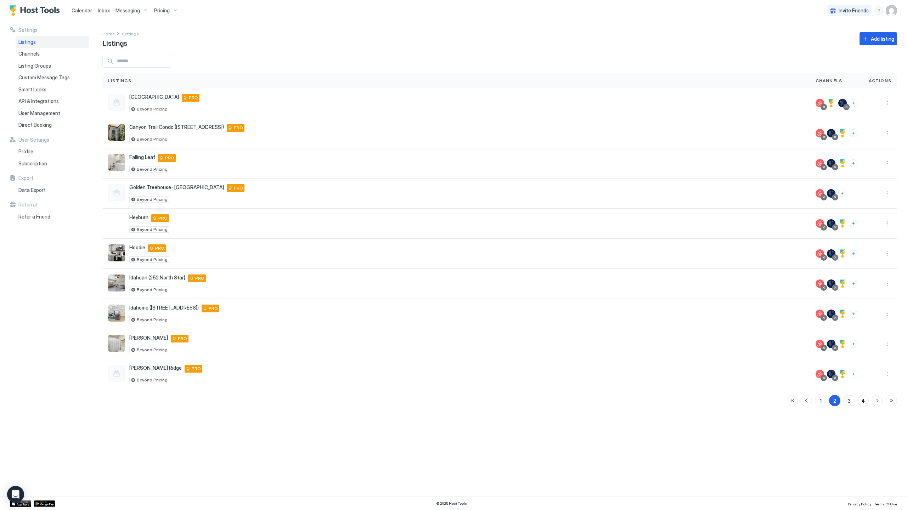
click at [84, 9] on span "Calendar" at bounding box center [82, 10] width 21 height 6
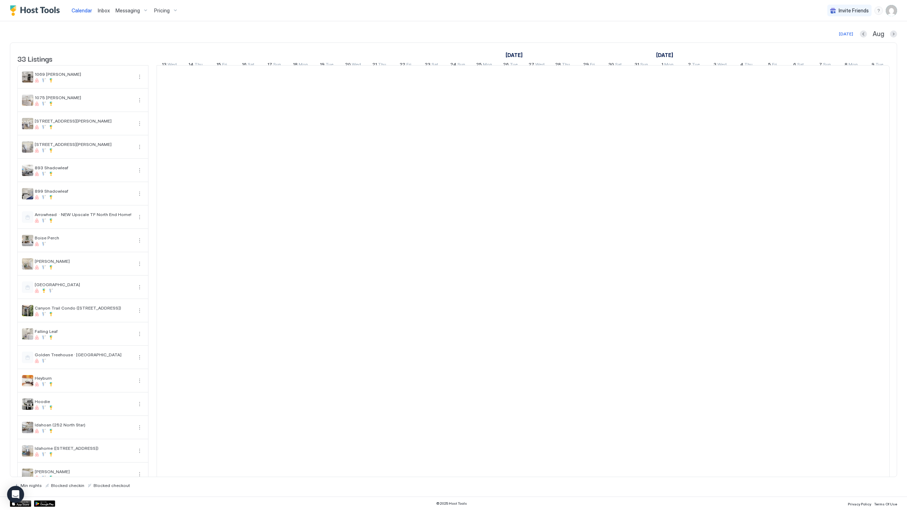
scroll to position [0, 394]
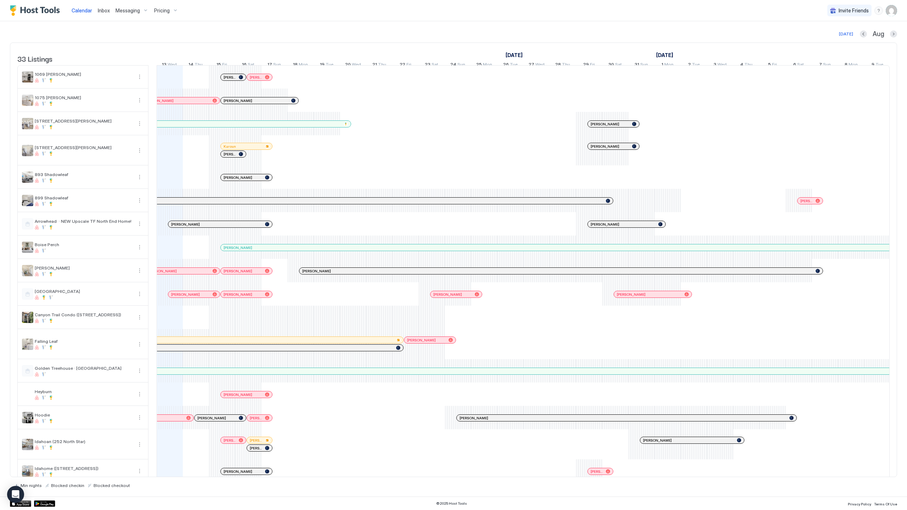
click at [891, 11] on img "User profile" at bounding box center [891, 10] width 11 height 11
click at [849, 38] on div "Settings" at bounding box center [852, 40] width 90 height 12
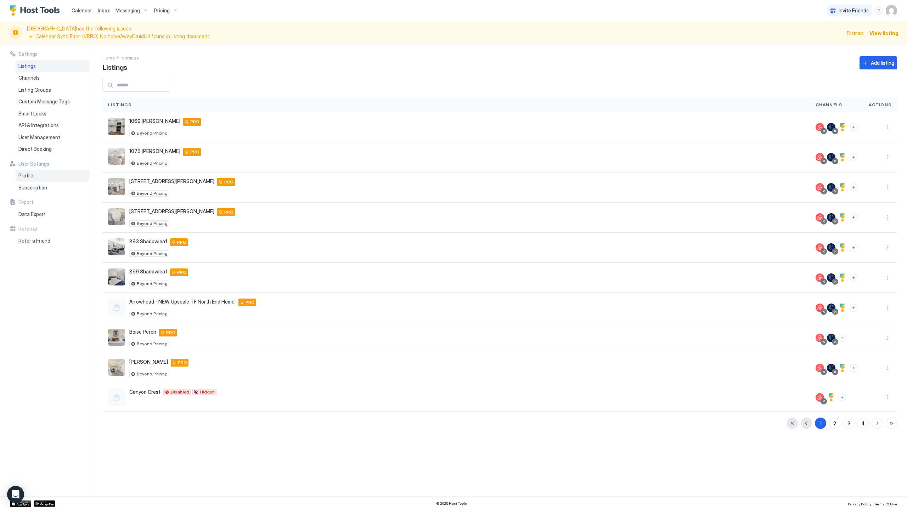
click at [41, 148] on div "Settings Listings Channels Listing Groups Custom Message Tags Smart Locks API &…" at bounding box center [52, 271] width 85 height 452
click at [41, 172] on div "Profile" at bounding box center [53, 176] width 74 height 12
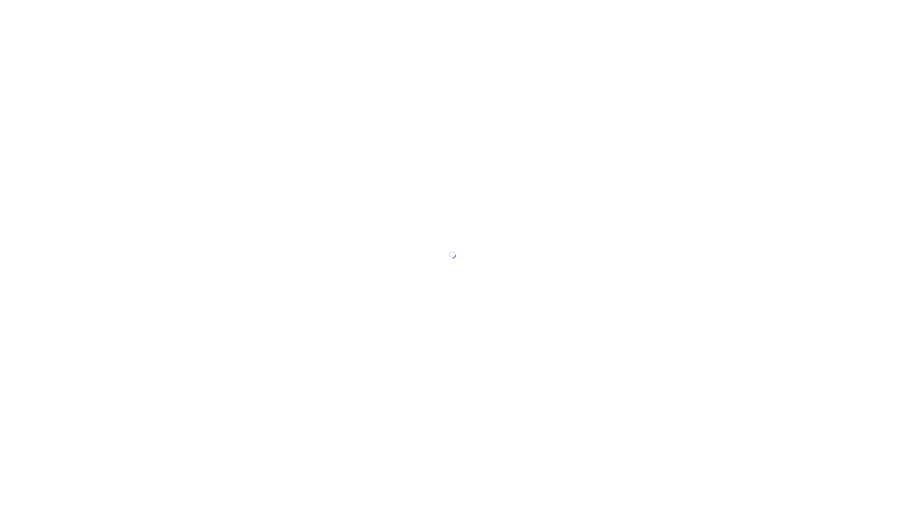
click at [448, 312] on div at bounding box center [453, 255] width 907 height 510
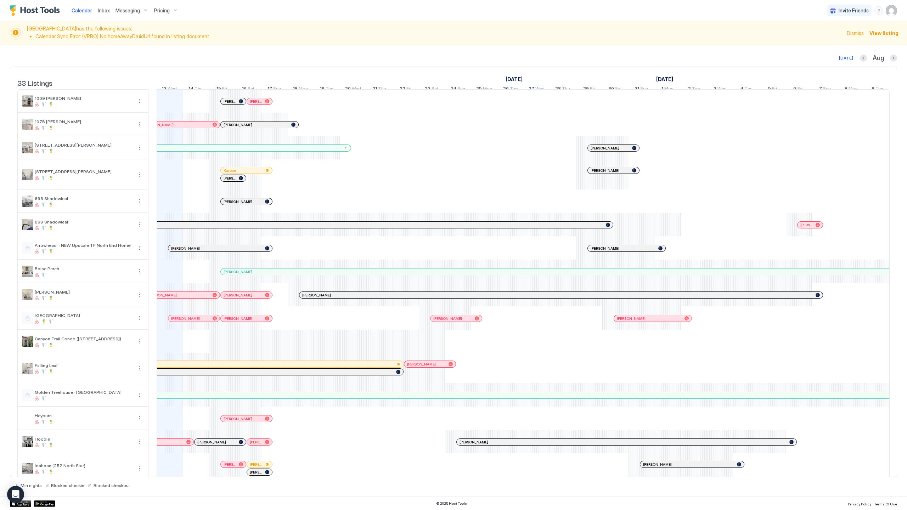
click at [893, 17] on div "Invite Friends RM" at bounding box center [863, 10] width 70 height 21
click at [893, 14] on img "User profile" at bounding box center [891, 10] width 11 height 11
click at [883, 39] on div "Settings" at bounding box center [852, 40] width 90 height 12
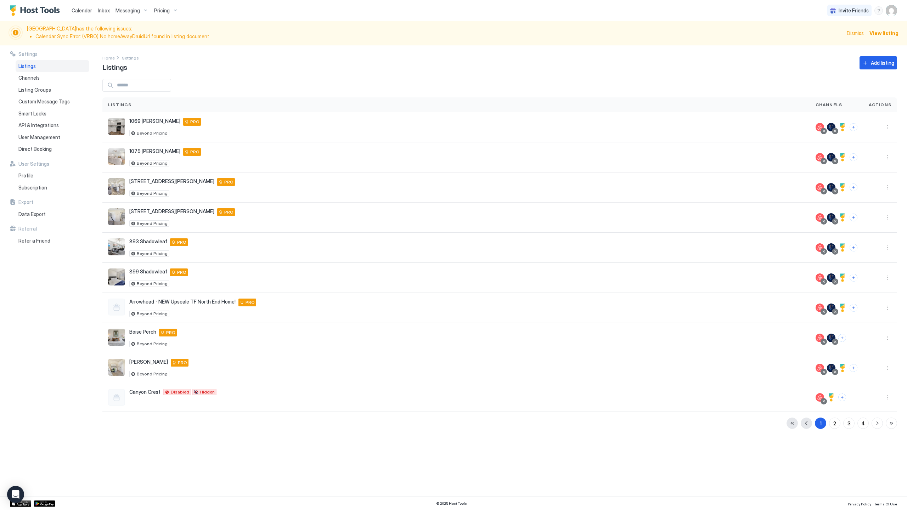
click at [882, 30] on span "View listing" at bounding box center [884, 32] width 29 height 7
click at [883, 34] on span "View listing" at bounding box center [884, 32] width 29 height 7
drag, startPoint x: 32, startPoint y: 124, endPoint x: 101, endPoint y: 214, distance: 113.7
click at [77, 181] on div "Settings Listings Channels Listing Groups Custom Message Tags Smart Locks API &…" at bounding box center [52, 271] width 85 height 452
click at [48, 135] on span "User Management" at bounding box center [39, 137] width 42 height 6
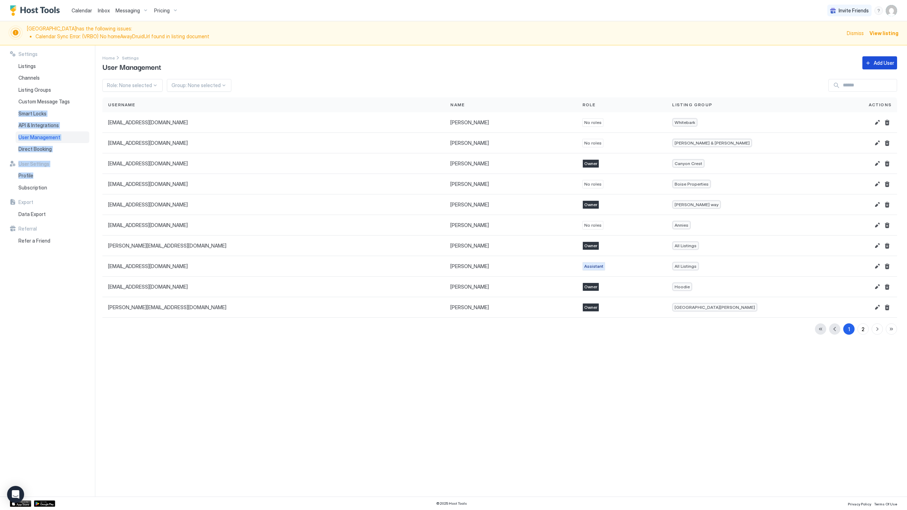
click at [872, 56] on div "Home Settings User Management Add User" at bounding box center [499, 63] width 795 height 18
click at [881, 64] on div "Add User" at bounding box center [884, 62] width 21 height 7
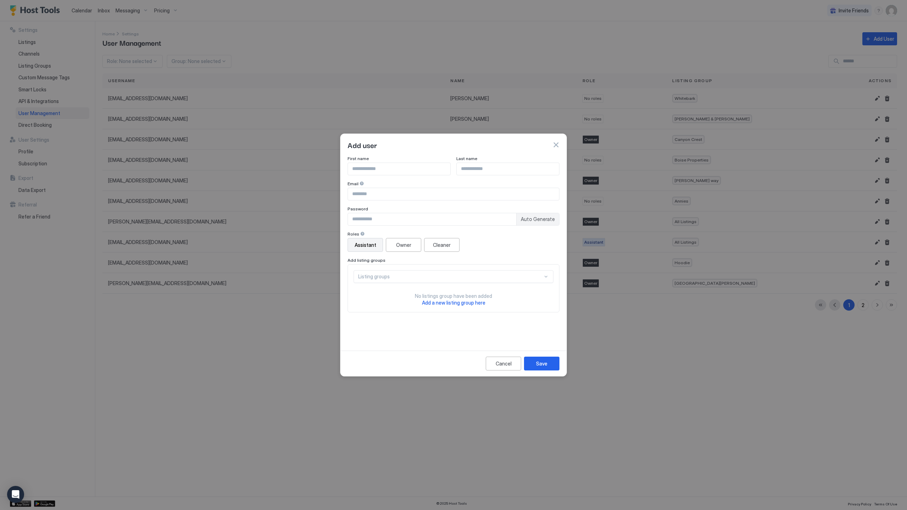
click at [369, 147] on span "Add user" at bounding box center [362, 145] width 29 height 11
click at [369, 170] on input "Input Field" at bounding box center [399, 169] width 102 height 12
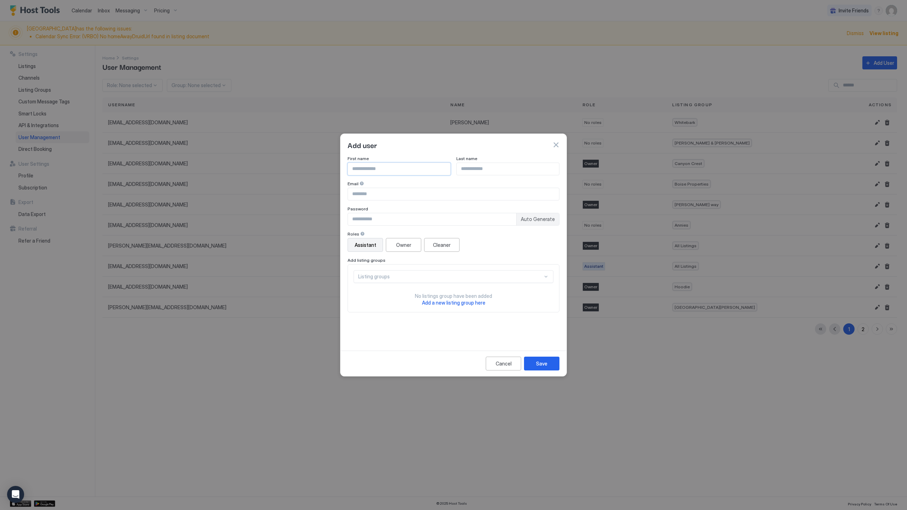
drag, startPoint x: 397, startPoint y: 140, endPoint x: 394, endPoint y: 163, distance: 22.8
click at [397, 140] on div "Add user" at bounding box center [454, 145] width 212 height 11
click at [393, 168] on input "Input Field" at bounding box center [399, 169] width 102 height 12
type input "********"
type input "*"
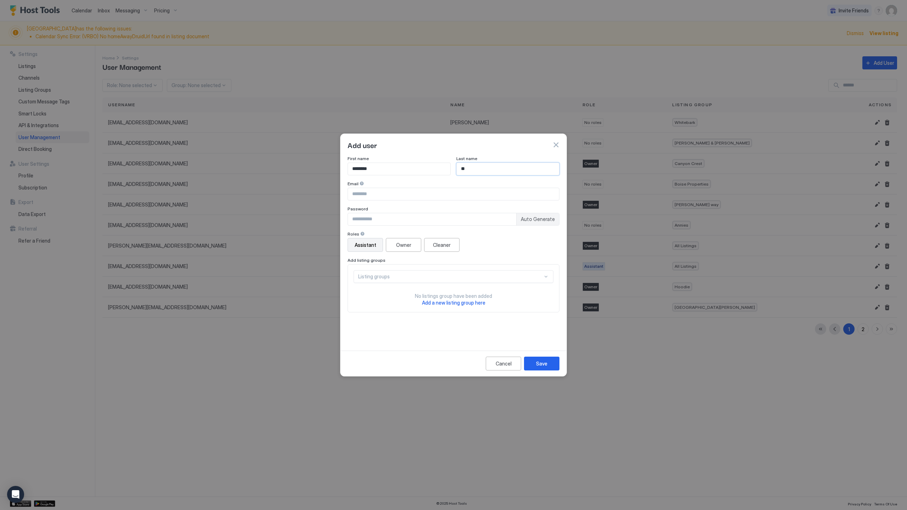
type input "*"
type input "*****"
click at [430, 195] on input "Input Field" at bounding box center [453, 194] width 211 height 12
type input "**********"
click at [400, 214] on input "Input Field" at bounding box center [432, 219] width 168 height 12
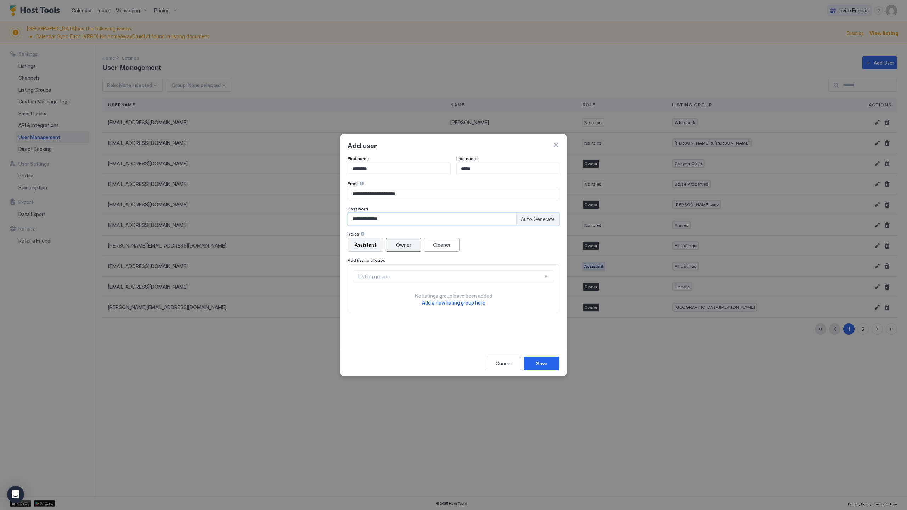
type input "**********"
click at [407, 251] on button "Owner" at bounding box center [403, 245] width 35 height 14
click at [420, 282] on div "Listing groups" at bounding box center [454, 276] width 200 height 13
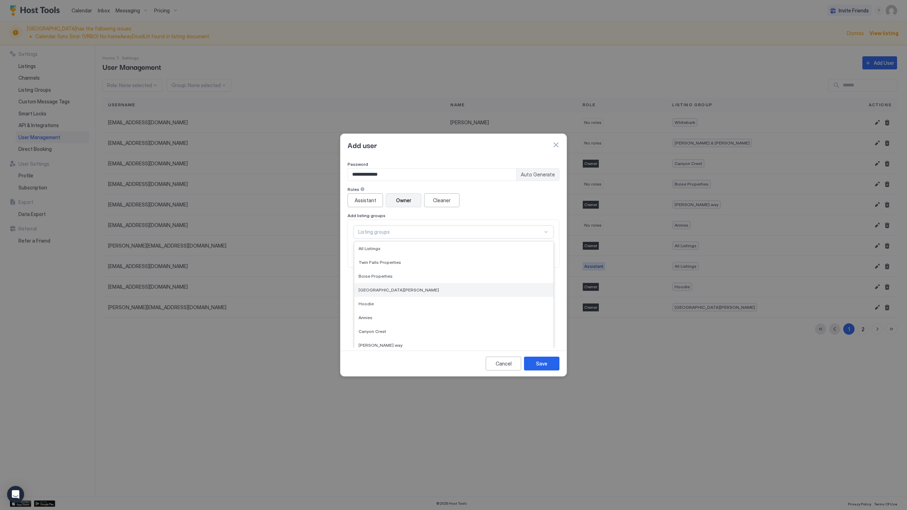
scroll to position [46, 0]
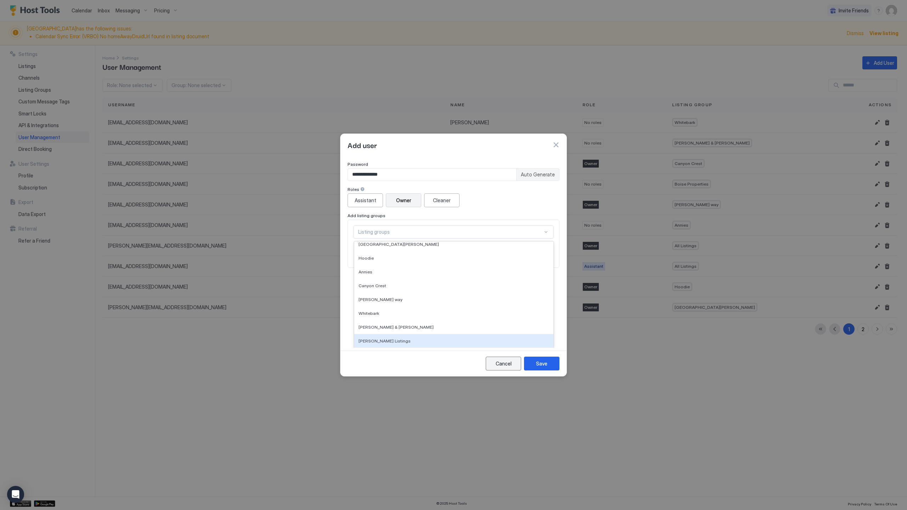
click at [453, 366] on div "Cancel Save" at bounding box center [454, 364] width 226 height 26
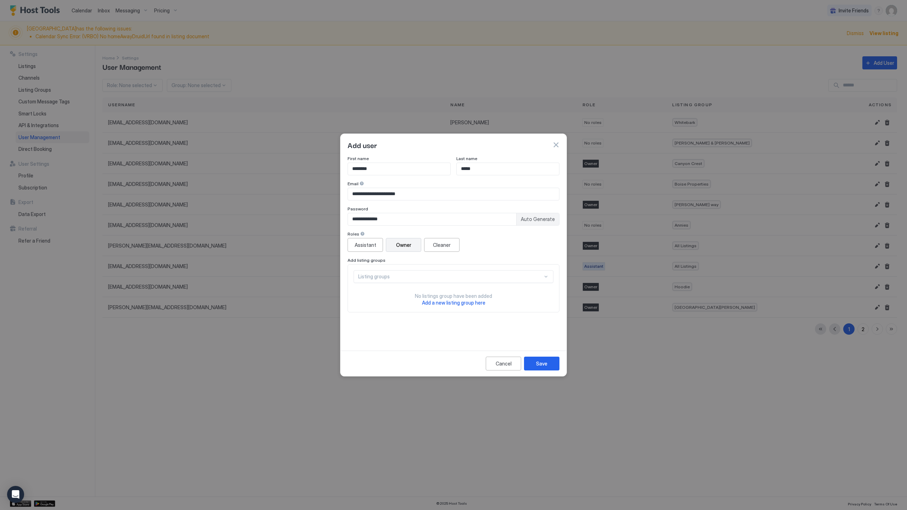
scroll to position [0, 0]
click at [471, 303] on span "Add a new listing group here" at bounding box center [453, 303] width 63 height 6
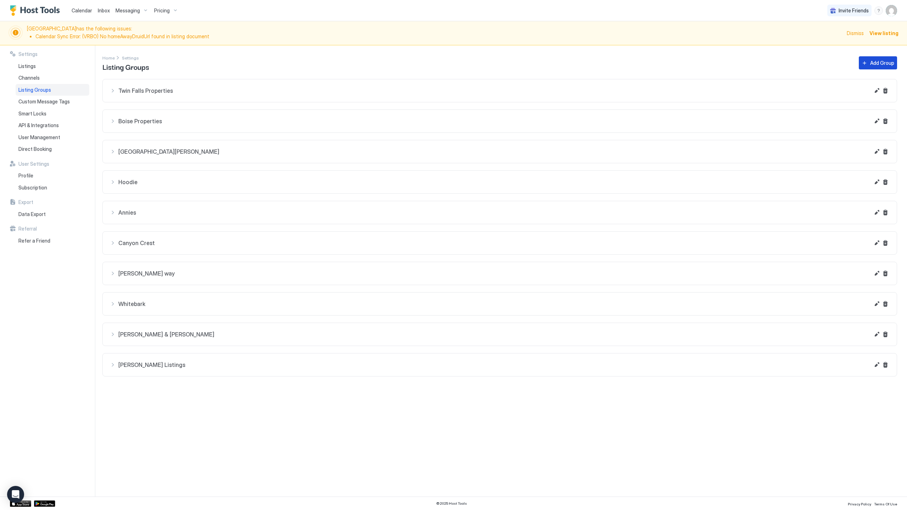
click at [873, 65] on div "Add Group" at bounding box center [882, 62] width 24 height 7
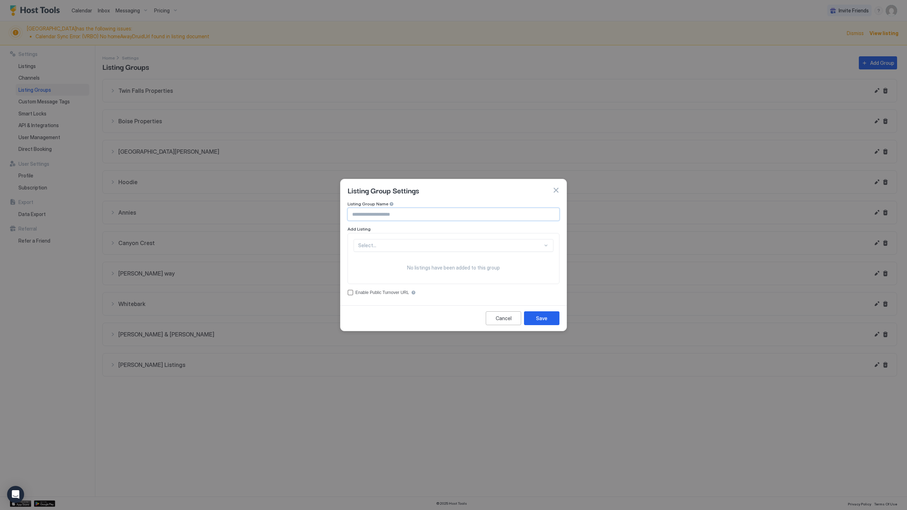
click at [418, 218] on input "Input Field" at bounding box center [453, 214] width 211 height 12
type input "*"
type input "**********"
click at [420, 251] on div "Select..." at bounding box center [454, 245] width 200 height 13
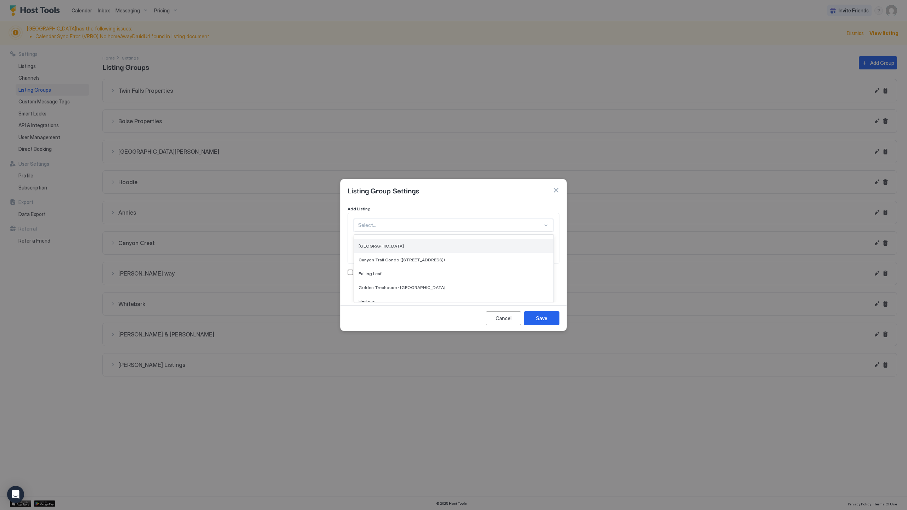
click at [426, 241] on div "[GEOGRAPHIC_DATA]" at bounding box center [453, 246] width 199 height 14
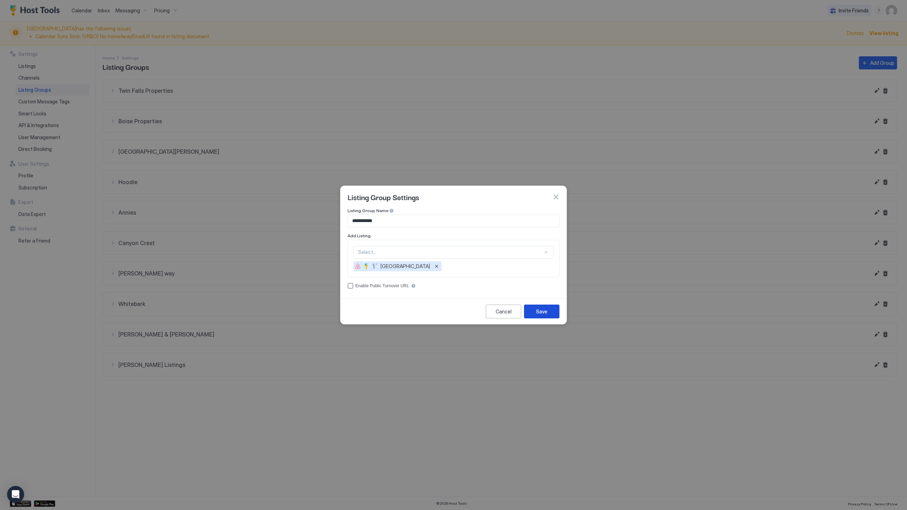
click at [542, 314] on div "Save" at bounding box center [541, 311] width 11 height 7
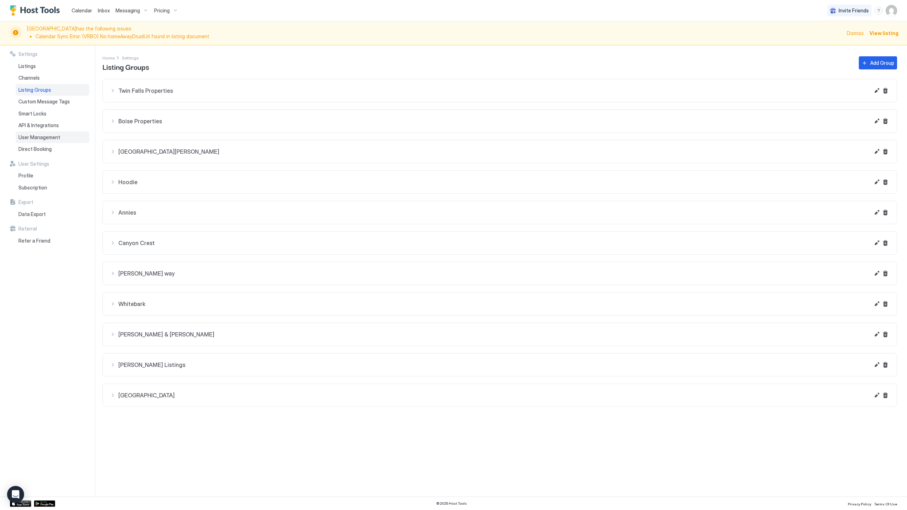
click at [58, 136] on span "User Management" at bounding box center [39, 137] width 42 height 6
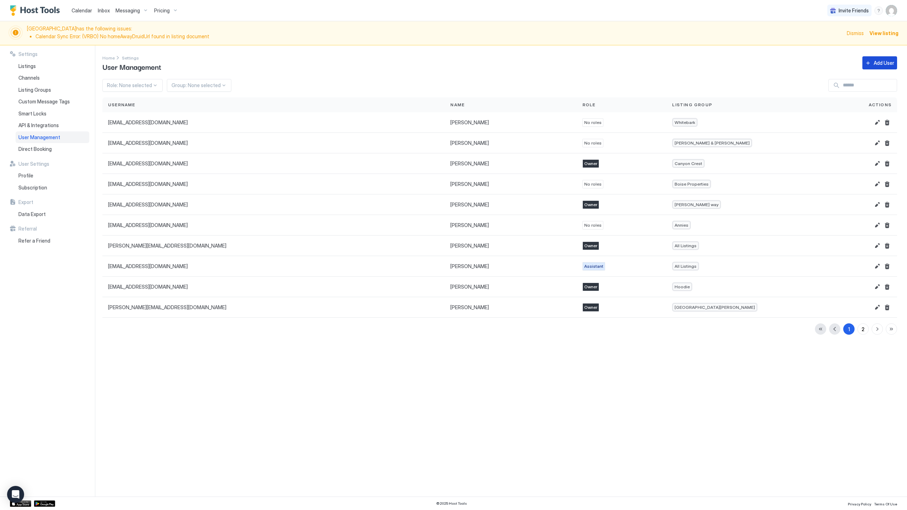
click at [880, 64] on div "Add User" at bounding box center [884, 62] width 21 height 7
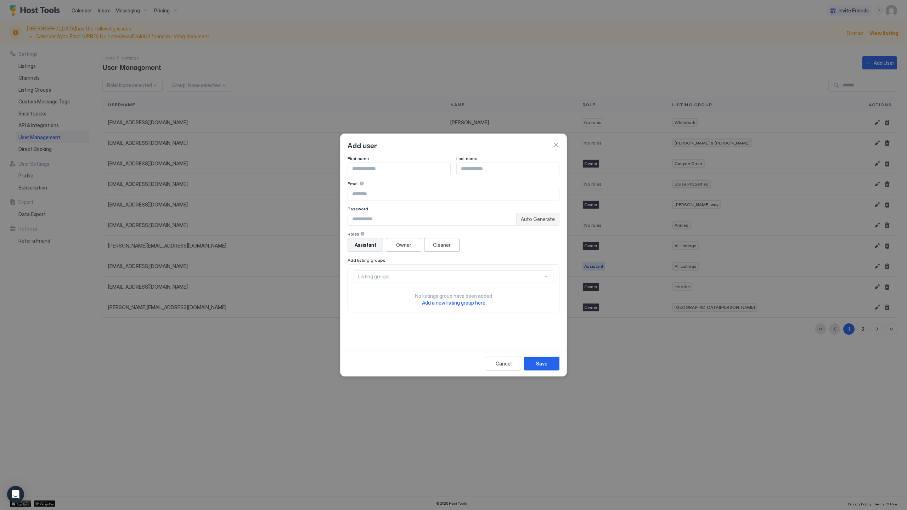
click at [426, 168] on input "Input Field" at bounding box center [399, 169] width 102 height 12
type input "********"
click at [464, 172] on input "Input Field" at bounding box center [508, 169] width 102 height 12
type input "*****"
click at [473, 195] on input "Input Field" at bounding box center [453, 194] width 211 height 12
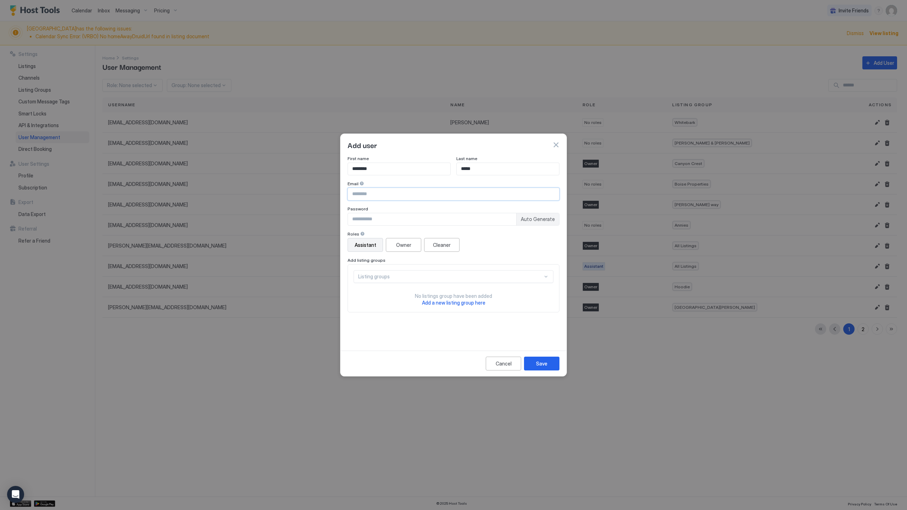
type input "**********"
click at [438, 220] on input "Input Field" at bounding box center [432, 219] width 168 height 12
type input "**********"
click at [394, 248] on button "Owner" at bounding box center [403, 245] width 35 height 14
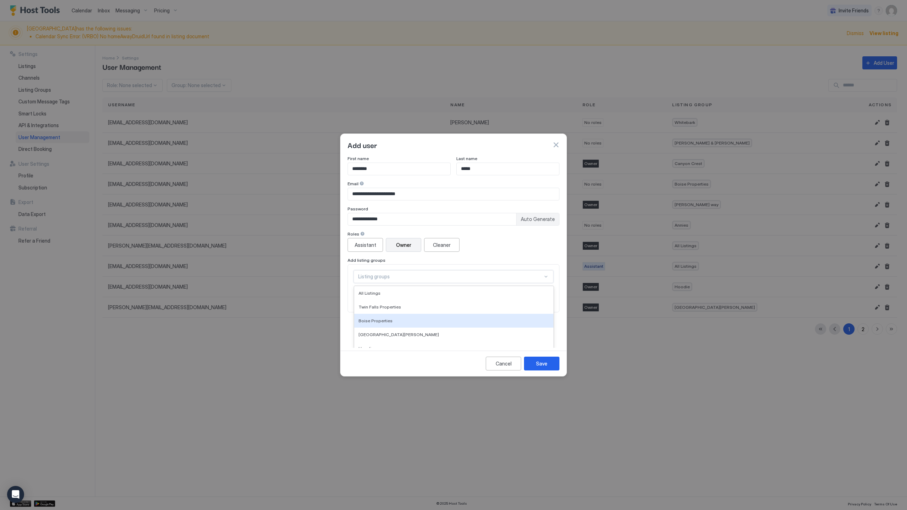
click at [440, 279] on div "Boise Properties, 3 of 12. 12 results available. Use Up and Down to choose opti…" at bounding box center [454, 276] width 200 height 13
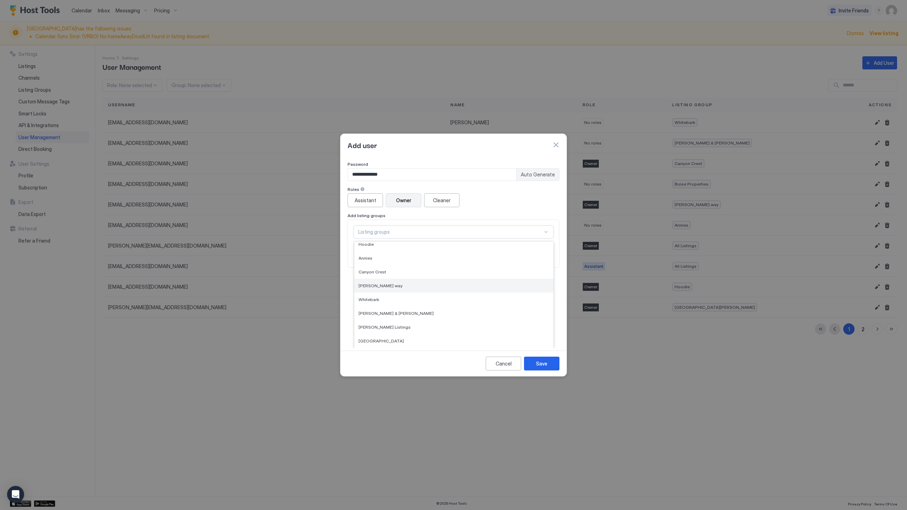
scroll to position [60, 0]
click at [430, 340] on div "[GEOGRAPHIC_DATA]" at bounding box center [454, 340] width 191 height 5
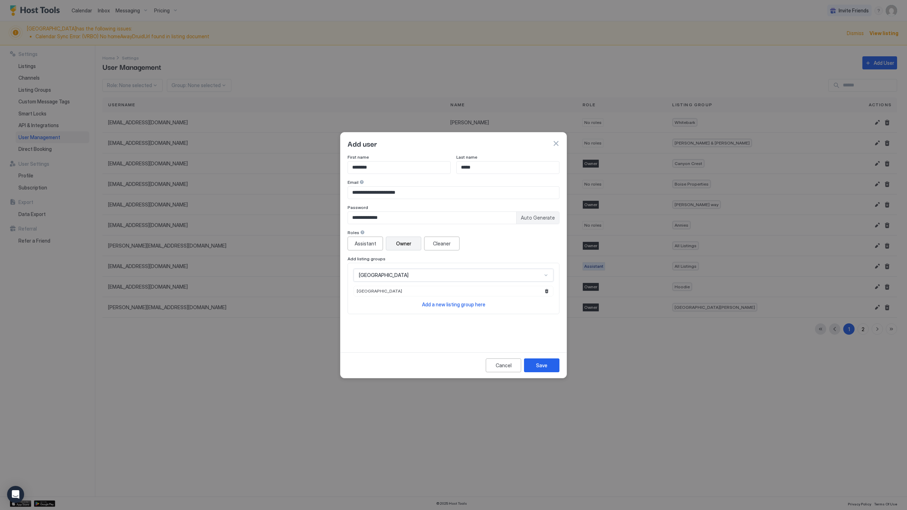
scroll to position [0, 0]
click at [553, 364] on button "Save" at bounding box center [541, 366] width 35 height 14
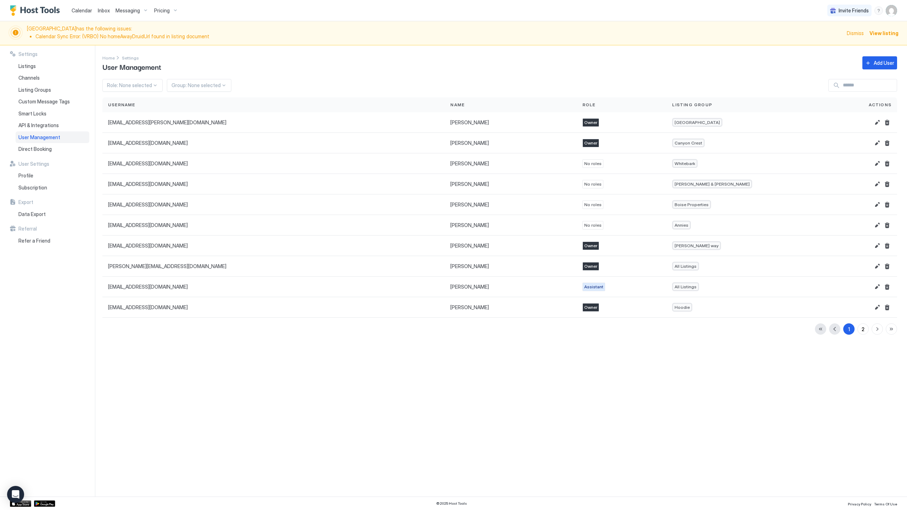
click at [857, 35] on span "Dismiss" at bounding box center [855, 32] width 17 height 7
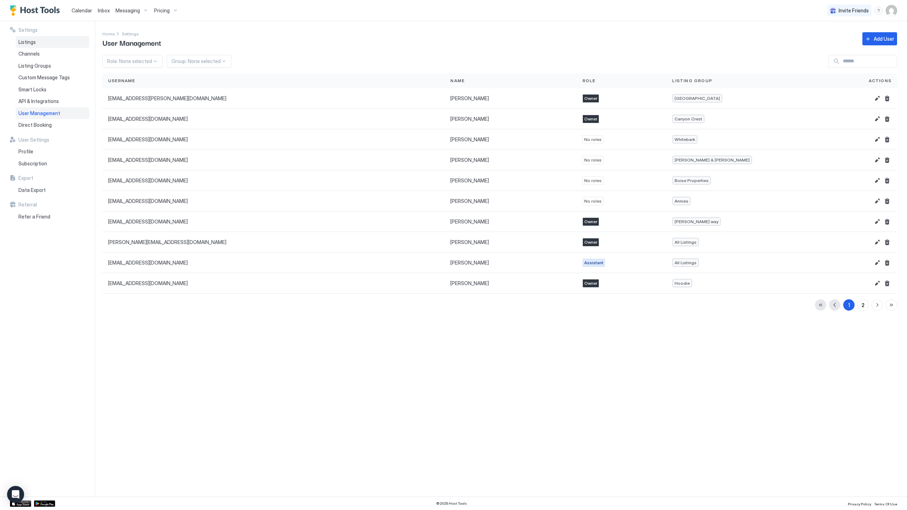
click at [43, 38] on div "Listings" at bounding box center [53, 42] width 74 height 12
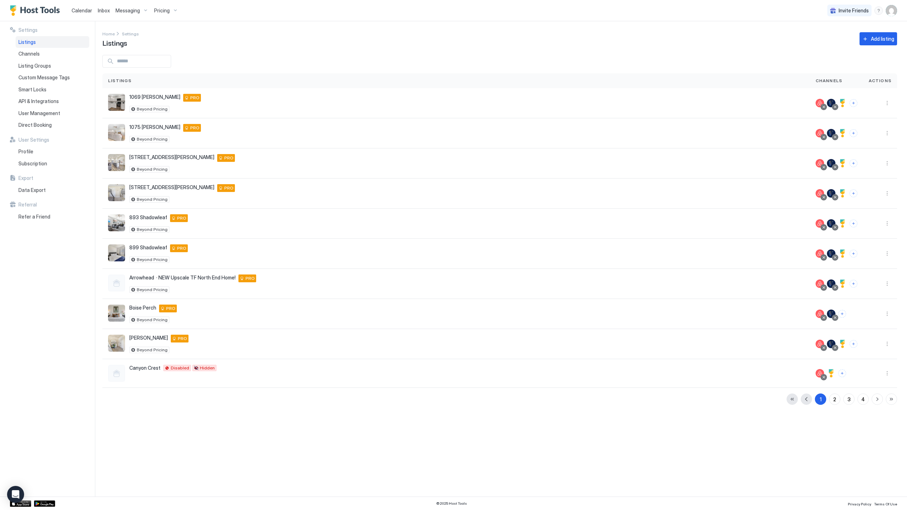
click at [100, 10] on span "Inbox" at bounding box center [104, 10] width 12 height 6
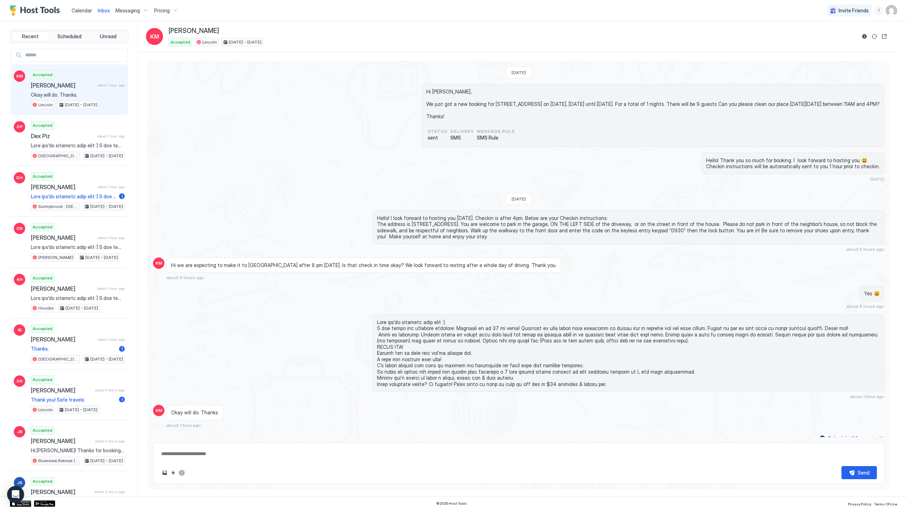
scroll to position [12, 0]
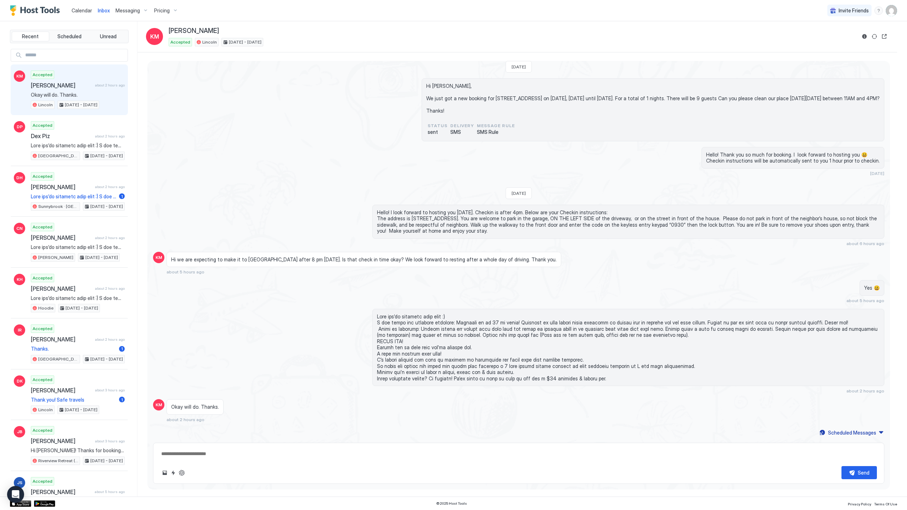
type textarea "*"
